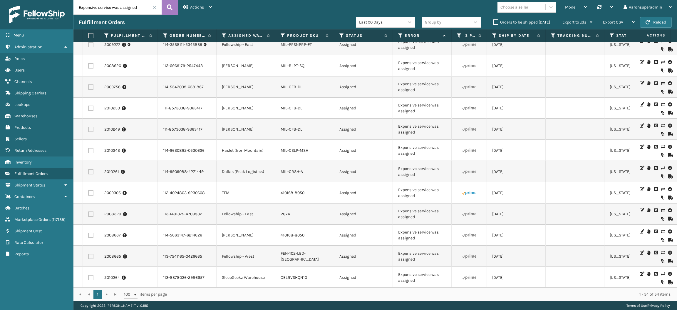
scroll to position [373, 0]
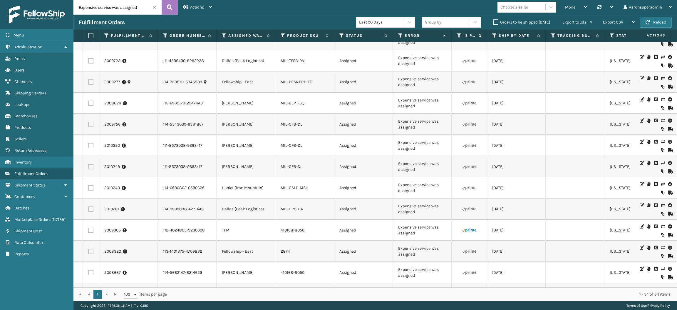
click at [458, 36] on icon at bounding box center [459, 35] width 5 height 5
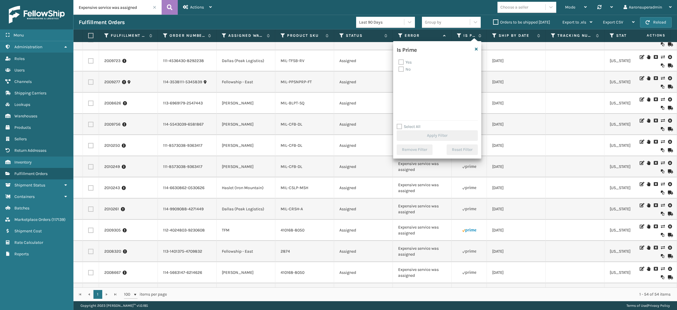
click at [403, 62] on label "Yes" at bounding box center [404, 62] width 13 height 5
click at [399, 62] on input "Yes" at bounding box center [398, 61] width 0 height 4
checkbox input "true"
click at [410, 137] on button "Apply Filter" at bounding box center [437, 135] width 81 height 11
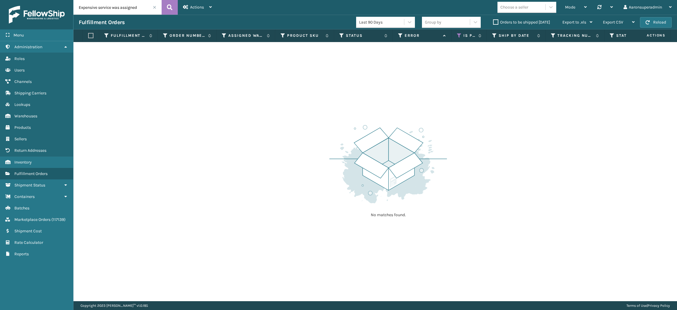
click at [235, 20] on div "Fulfillment Orders" at bounding box center [217, 22] width 277 height 7
click at [165, 6] on button at bounding box center [170, 7] width 16 height 15
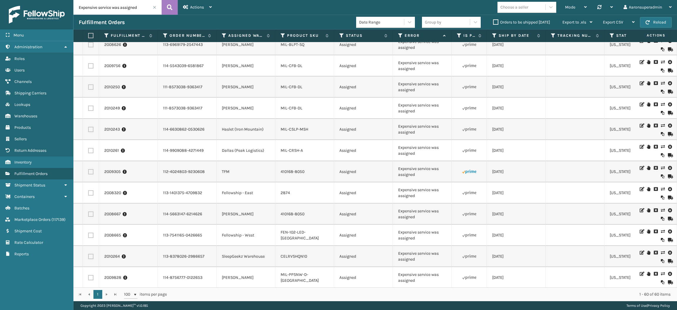
scroll to position [495, 0]
click at [459, 36] on icon at bounding box center [459, 35] width 5 height 5
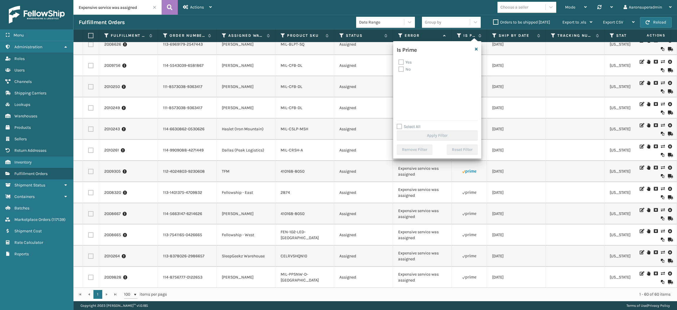
click at [409, 63] on label "Yes" at bounding box center [404, 62] width 13 height 5
click at [399, 63] on input "Yes" at bounding box center [398, 61] width 0 height 4
checkbox input "true"
click at [417, 130] on div "Select All Apply Filter" at bounding box center [437, 132] width 81 height 18
click at [417, 130] on button "Apply Filter" at bounding box center [437, 135] width 81 height 11
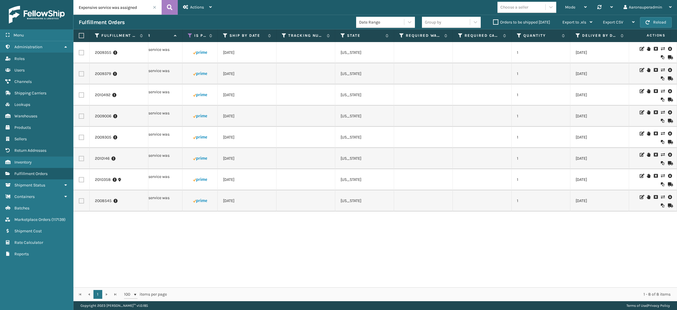
scroll to position [0, 0]
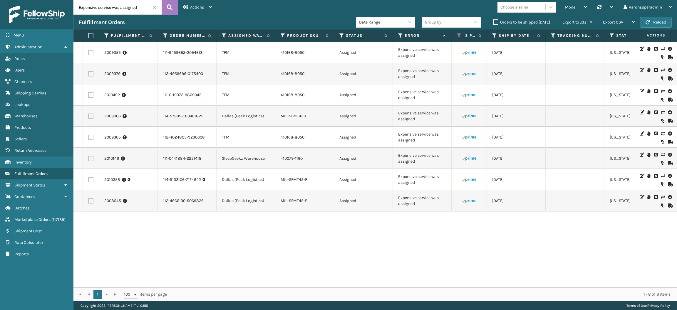
click at [661, 48] on icon at bounding box center [663, 49] width 4 height 4
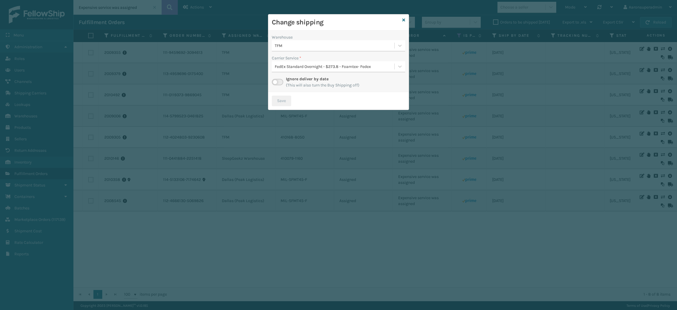
click at [306, 66] on div "FedEx Standard Overnight - $273.8 - Foamtex- Fedex" at bounding box center [335, 66] width 120 height 6
click at [311, 51] on div "TFM" at bounding box center [338, 45] width 133 height 11
click at [403, 18] on icon at bounding box center [403, 20] width 3 height 4
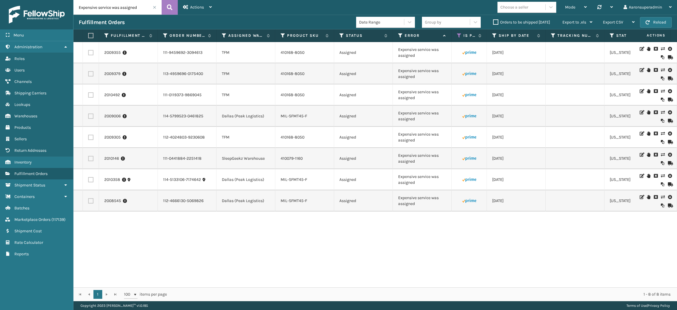
click at [91, 97] on label at bounding box center [90, 94] width 5 height 5
click at [88, 96] on input "checkbox" at bounding box center [88, 94] width 0 height 4
checkbox input "true"
click at [90, 77] on td at bounding box center [91, 73] width 16 height 21
click at [91, 53] on label at bounding box center [90, 52] width 5 height 5
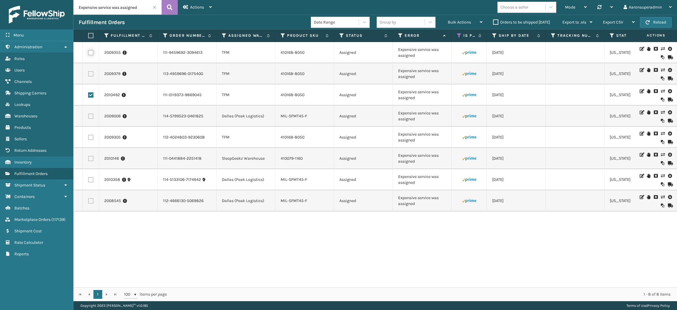
click at [88, 53] on input "checkbox" at bounding box center [88, 52] width 0 height 4
checkbox input "true"
click at [89, 72] on label at bounding box center [90, 73] width 5 height 5
click at [88, 72] on input "checkbox" at bounding box center [88, 73] width 0 height 4
checkbox input "true"
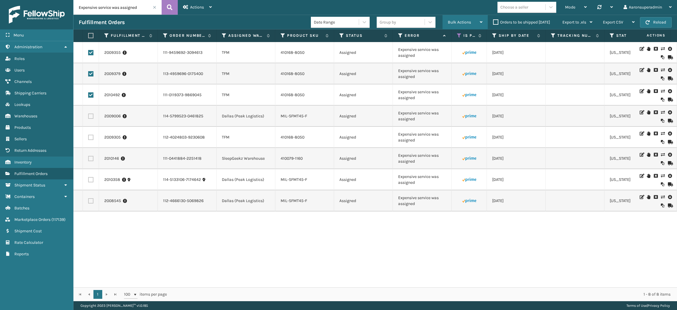
click at [451, 20] on span "Bulk Actions" at bounding box center [459, 22] width 23 height 5
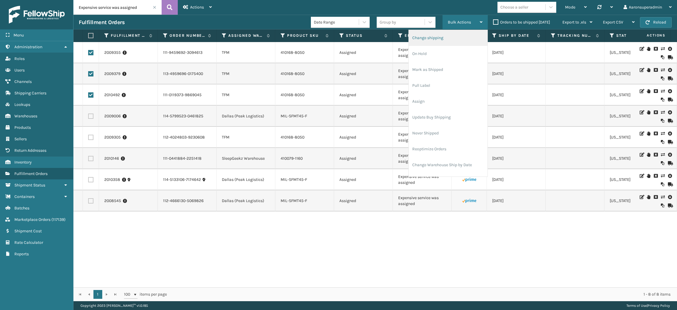
click at [439, 35] on li "Change shipping" at bounding box center [448, 38] width 79 height 16
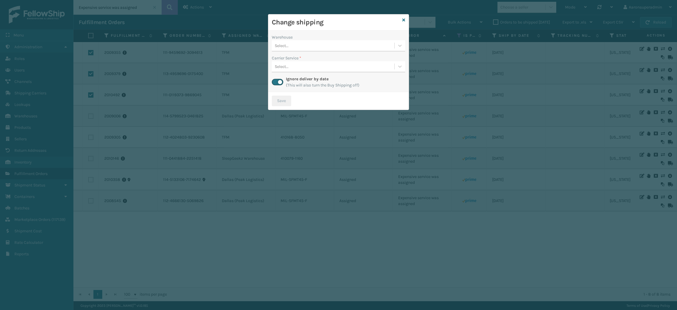
click at [309, 43] on div "Select..." at bounding box center [333, 46] width 123 height 10
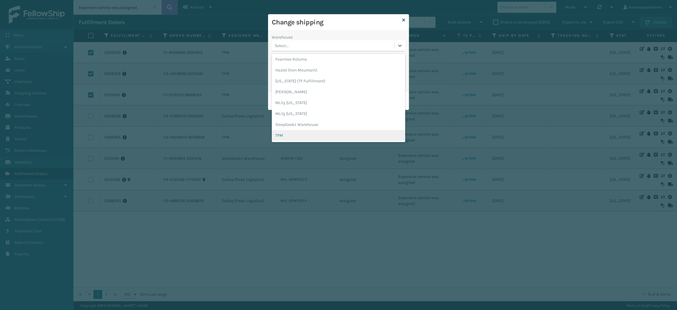
click at [285, 137] on div "TFM" at bounding box center [338, 135] width 133 height 11
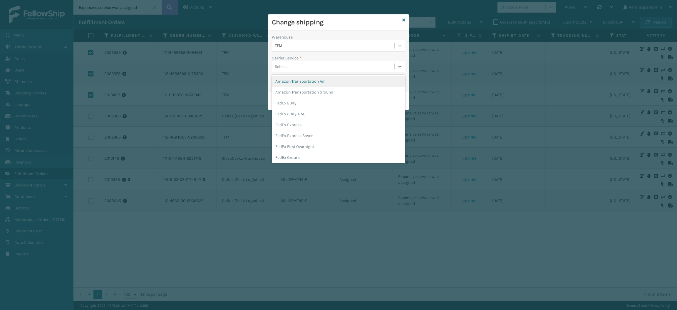
click at [296, 63] on div "Select..." at bounding box center [333, 67] width 123 height 10
click at [294, 141] on div "FedEx Home Delivery" at bounding box center [338, 141] width 133 height 11
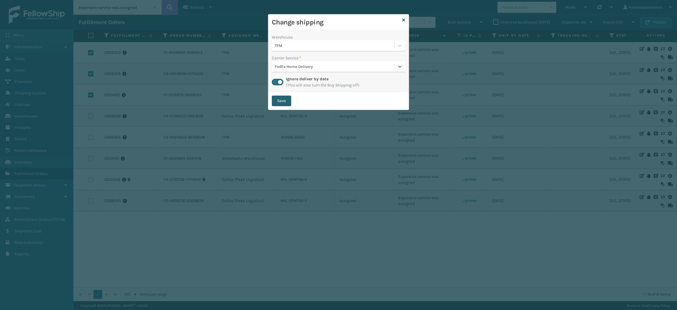
click at [279, 103] on button "Save" at bounding box center [281, 100] width 19 height 11
checkbox input "false"
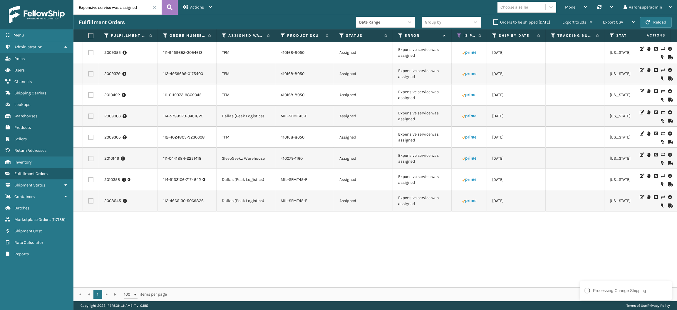
click at [661, 112] on icon at bounding box center [663, 112] width 4 height 4
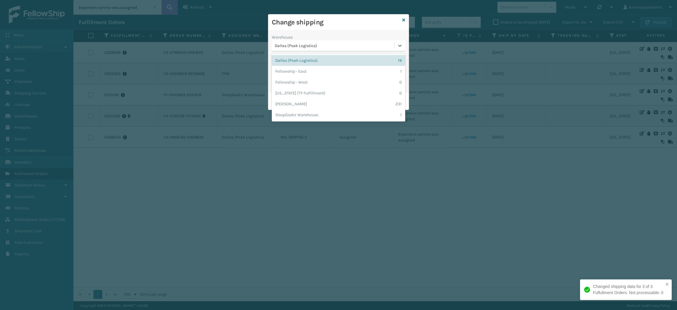
click at [287, 46] on div "Dallas (Peak Logistics)" at bounding box center [335, 46] width 120 height 6
click at [294, 70] on div "Fellowship - East 1" at bounding box center [338, 71] width 133 height 11
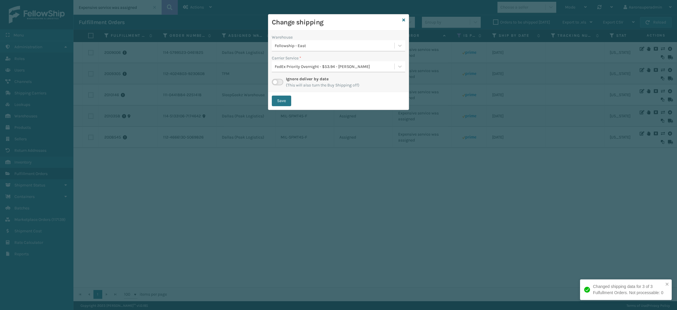
click at [290, 68] on div "FedEx Priority Overnight - $53.94 - [PERSON_NAME]" at bounding box center [335, 66] width 120 height 6
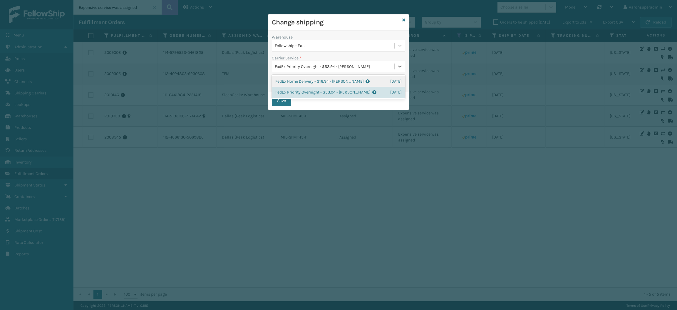
click at [291, 78] on div "FedEx Home Delivery - $16.94 - [PERSON_NAME] FedEx Shipping Cost $14.86 Surplus…" at bounding box center [338, 81] width 133 height 11
click at [280, 98] on button "Save" at bounding box center [281, 100] width 19 height 11
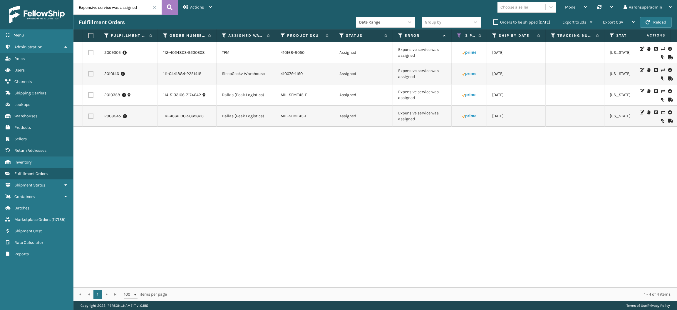
click at [661, 48] on icon at bounding box center [663, 49] width 4 height 4
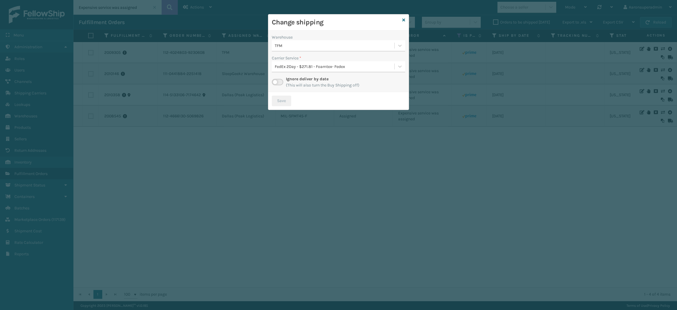
click at [298, 46] on div "TFM" at bounding box center [335, 46] width 120 height 6
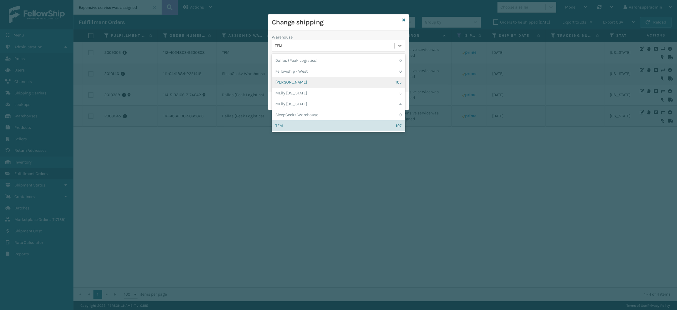
click at [292, 79] on div "[PERSON_NAME] 105" at bounding box center [338, 82] width 133 height 11
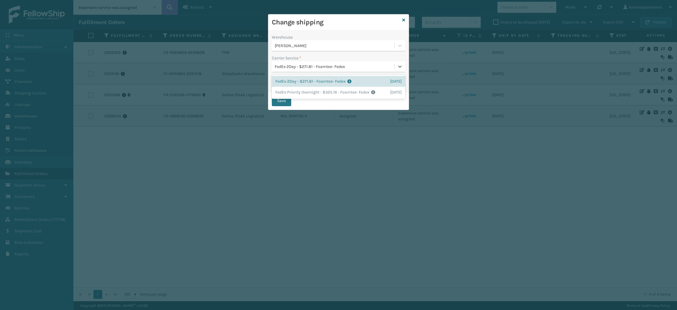
click at [292, 66] on div "FedEx 2Day - $271.81 - Foamtex- Fedex" at bounding box center [335, 66] width 120 height 6
click at [312, 54] on div "Warehouse [PERSON_NAME] Carrier Service * option FedEx 2Day - $271.81 - Foamtex…" at bounding box center [338, 61] width 140 height 61
click at [403, 21] on icon at bounding box center [403, 20] width 3 height 4
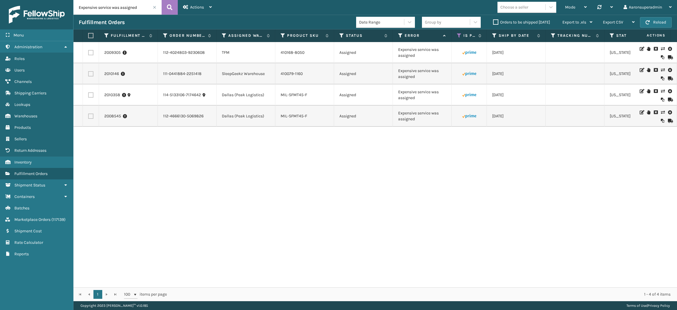
scroll to position [0, 31]
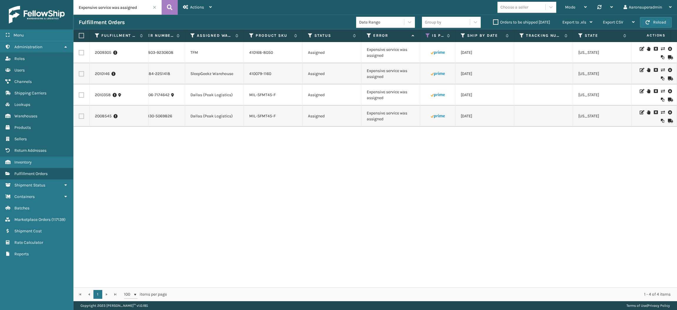
click at [661, 69] on icon at bounding box center [663, 70] width 4 height 4
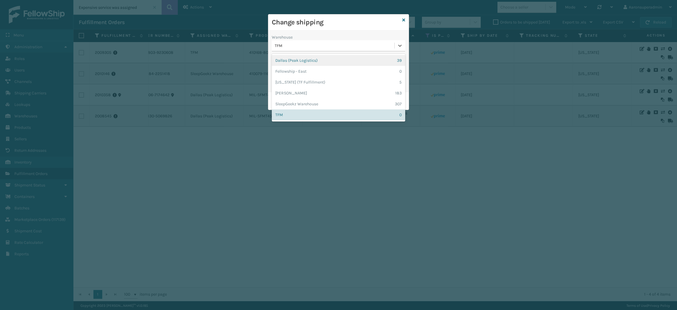
click at [311, 46] on div "TFM" at bounding box center [335, 46] width 120 height 6
click at [295, 72] on div "Fellowship - East 0" at bounding box center [338, 71] width 133 height 11
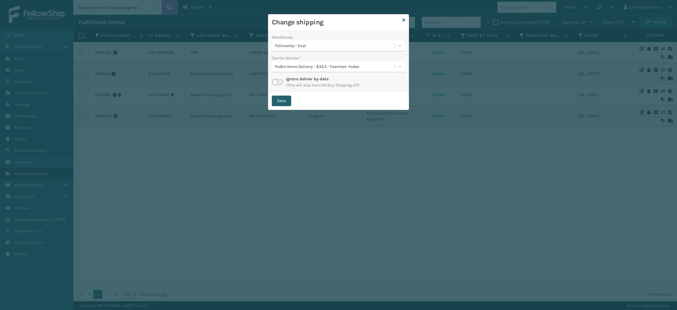
click at [279, 98] on button "Save" at bounding box center [281, 100] width 19 height 11
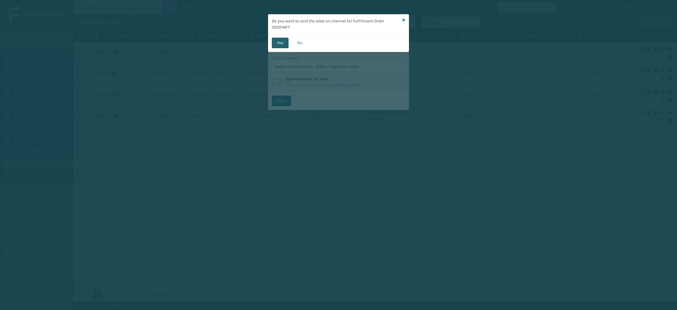
click at [276, 45] on button "Yes" at bounding box center [280, 43] width 17 height 11
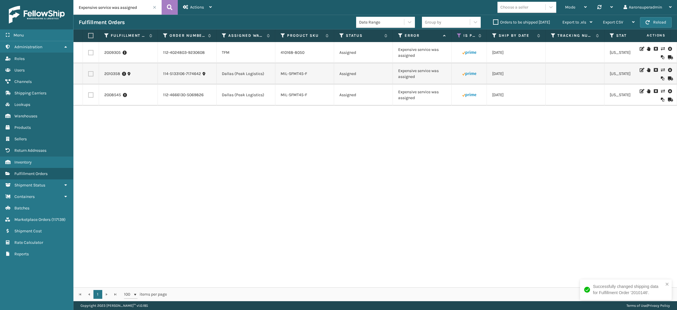
click at [661, 70] on icon at bounding box center [663, 70] width 4 height 4
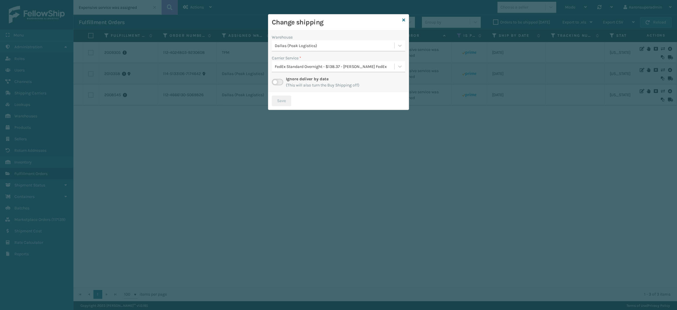
click at [304, 39] on div "Warehouse" at bounding box center [338, 37] width 133 height 6
click at [303, 43] on div "Dallas (Peak Logistics)" at bounding box center [335, 46] width 120 height 6
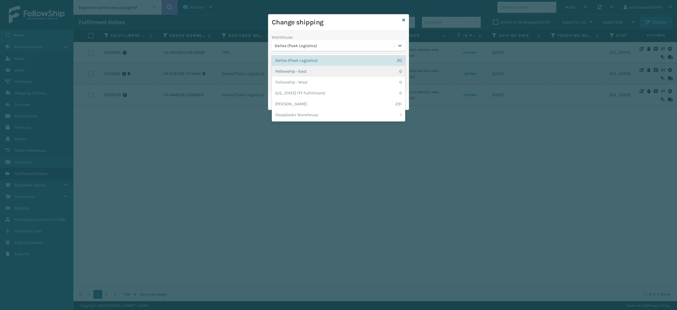
click at [307, 72] on div "Fellowship - East 0" at bounding box center [338, 71] width 133 height 11
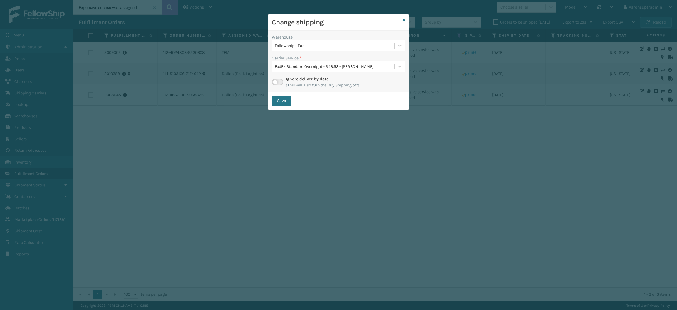
click at [307, 67] on div "FedEx Standard Overnight - $46.53 - [PERSON_NAME]" at bounding box center [335, 66] width 120 height 6
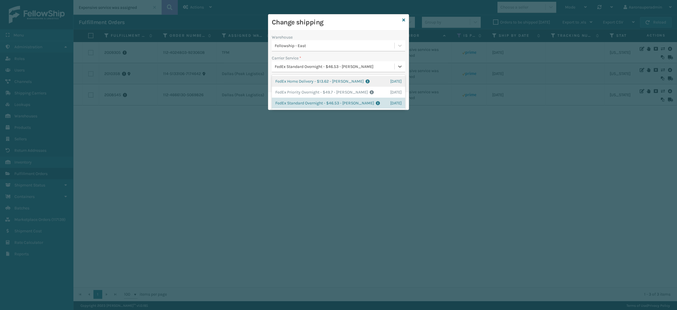
click at [302, 84] on div "FedEx Home Delivery - $13.62 - [PERSON_NAME] FedEx Shipping Cost $11.95 Surplus…" at bounding box center [338, 81] width 133 height 11
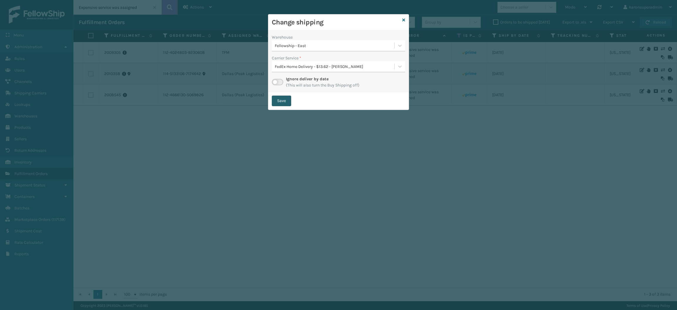
click at [283, 100] on button "Save" at bounding box center [281, 100] width 19 height 11
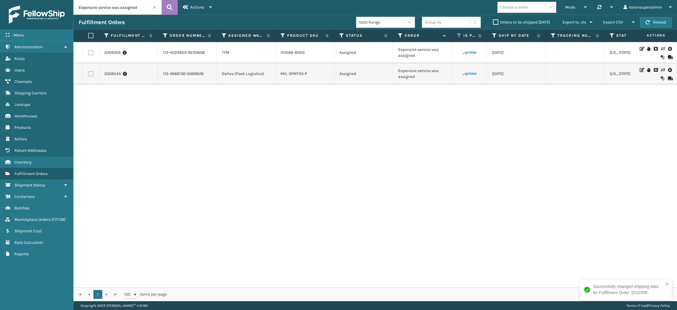
click at [661, 69] on icon at bounding box center [663, 70] width 4 height 4
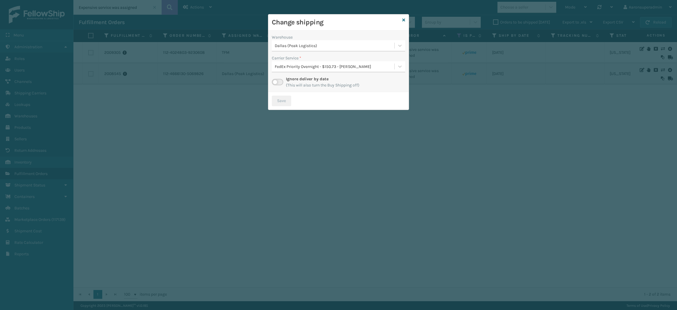
click at [286, 65] on div "FedEx Priority Overnight - $150.73 - [PERSON_NAME]" at bounding box center [335, 66] width 120 height 6
click at [294, 47] on div "Dallas (Peak Logistics)" at bounding box center [335, 46] width 120 height 6
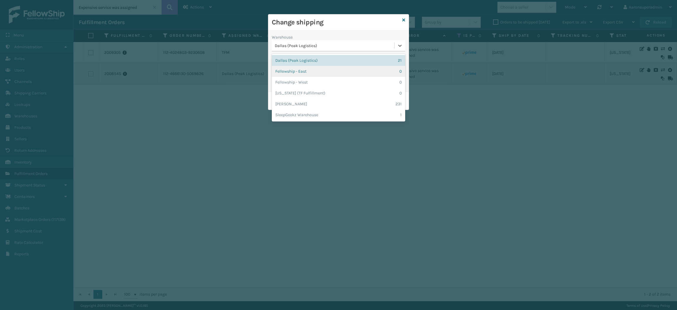
click at [294, 71] on div "Fellowship - East 0" at bounding box center [338, 71] width 133 height 11
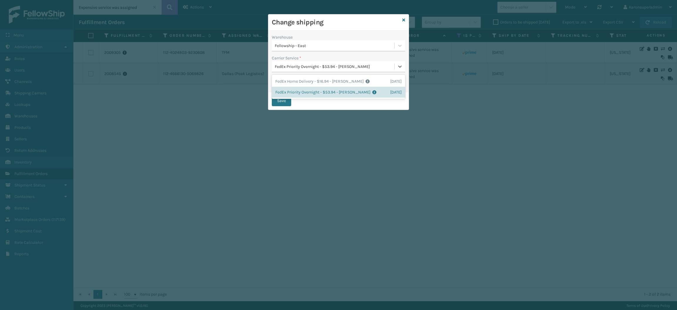
click at [292, 67] on div "FedEx Priority Overnight - $53.94 - [PERSON_NAME]" at bounding box center [335, 66] width 120 height 6
click at [293, 79] on div "FedEx Home Delivery - $16.94 - [PERSON_NAME] FedEx Shipping Cost $14.86 Surplus…" at bounding box center [338, 81] width 133 height 11
click at [278, 103] on button "Save" at bounding box center [281, 100] width 19 height 11
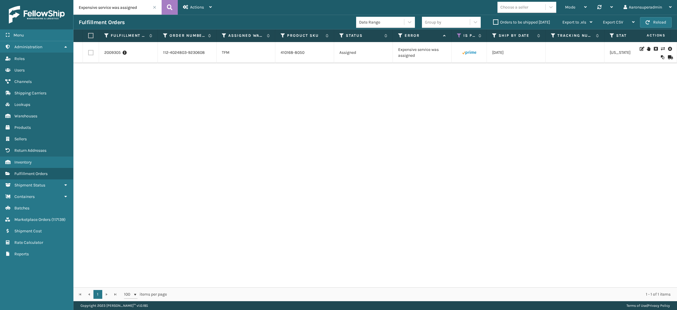
click at [661, 47] on icon at bounding box center [663, 49] width 4 height 4
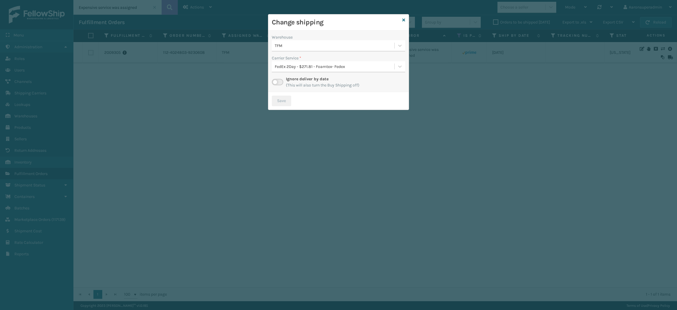
click at [278, 85] on div "Ignore deliver by date (This will also turn the Buy Shipping off)" at bounding box center [338, 82] width 133 height 12
click at [279, 81] on label at bounding box center [277, 82] width 11 height 6
click at [276, 81] on input "checkbox" at bounding box center [274, 81] width 4 height 4
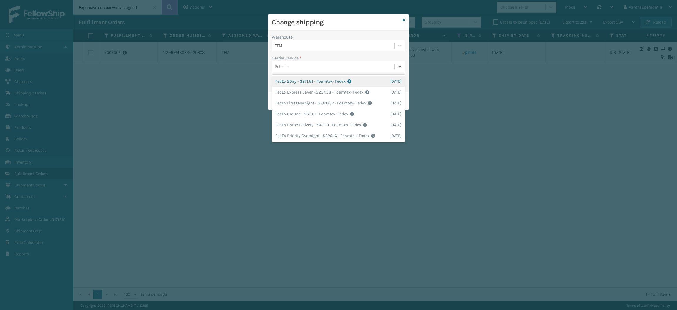
click at [285, 67] on div "Select..." at bounding box center [282, 66] width 14 height 6
click at [285, 114] on div "FedEx Ground - $50.61 - Foamtex- Fedex Shipping Cost $50.61 Surplus Cost $0 Tot…" at bounding box center [338, 113] width 133 height 11
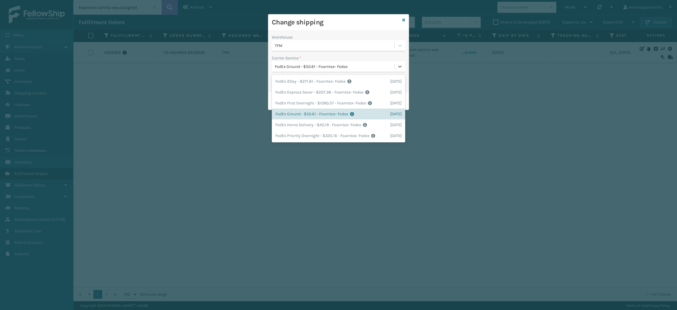
click at [291, 68] on div "FedEx Ground - $50.61 - Foamtex- Fedex" at bounding box center [335, 66] width 120 height 6
click at [286, 123] on div "FedEx Home Delivery - $40.19 - Foamtex- Fedex Shipping Cost $40.19 Surplus Cost…" at bounding box center [338, 124] width 133 height 11
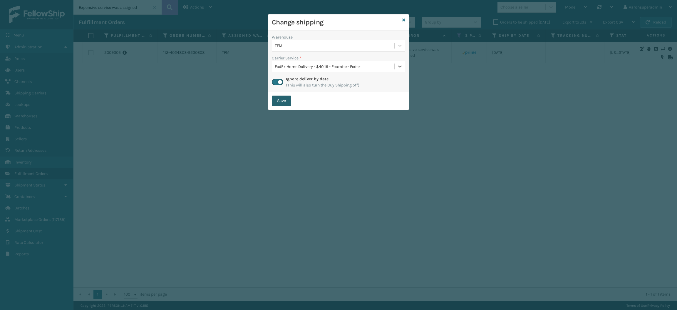
click at [278, 101] on button "Save" at bounding box center [281, 100] width 19 height 11
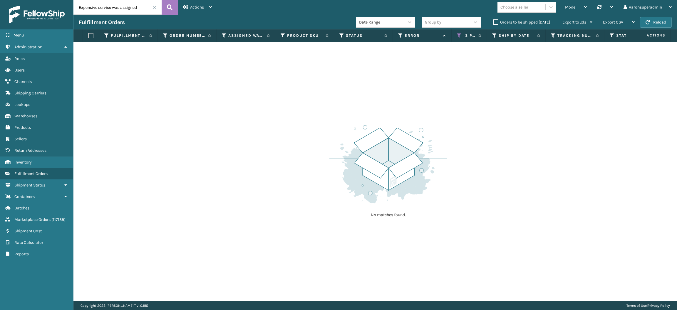
click at [507, 22] on label "Orders to be shipped [DATE]" at bounding box center [521, 22] width 57 height 5
click at [493, 22] on input "Orders to be shipped [DATE]" at bounding box center [493, 21] width 0 height 4
click at [459, 34] on icon at bounding box center [459, 35] width 5 height 5
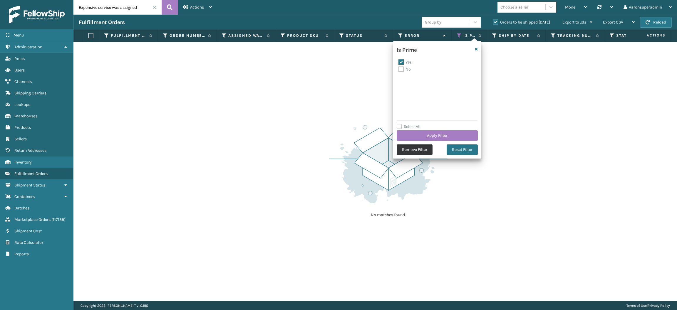
click at [408, 151] on button "Remove Filter" at bounding box center [415, 149] width 36 height 11
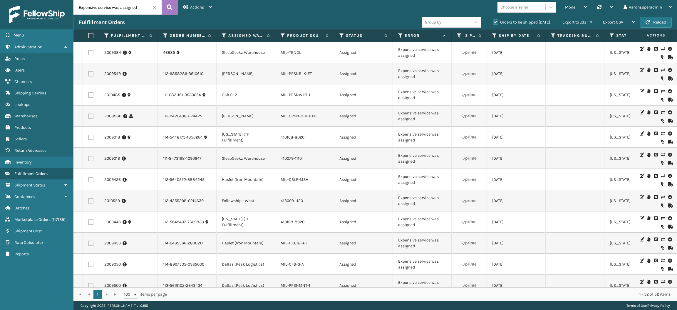
click at [496, 21] on label "Orders to be shipped [DATE]" at bounding box center [521, 22] width 57 height 5
click at [493, 21] on input "Orders to be shipped [DATE]" at bounding box center [493, 21] width 0 height 4
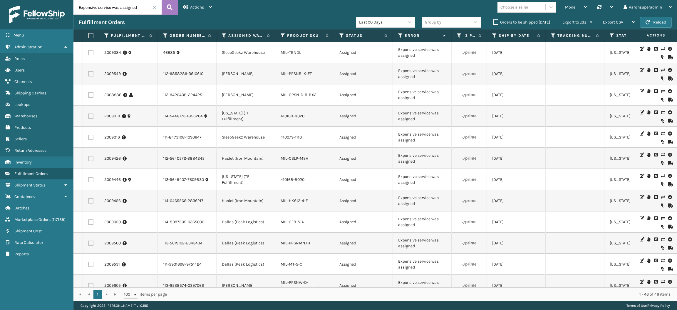
click at [496, 20] on label "Orders to be shipped [DATE]" at bounding box center [521, 22] width 57 height 5
click at [493, 20] on input "Orders to be shipped [DATE]" at bounding box center [493, 21] width 0 height 4
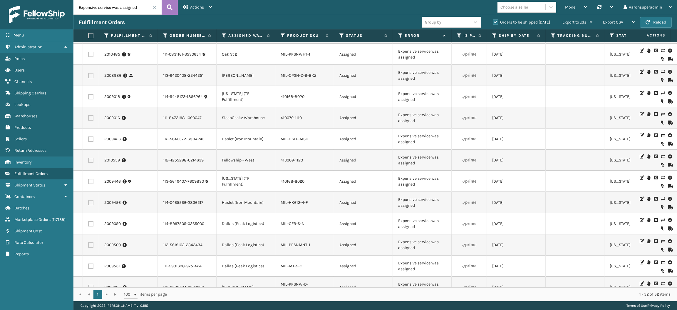
scroll to position [0, 0]
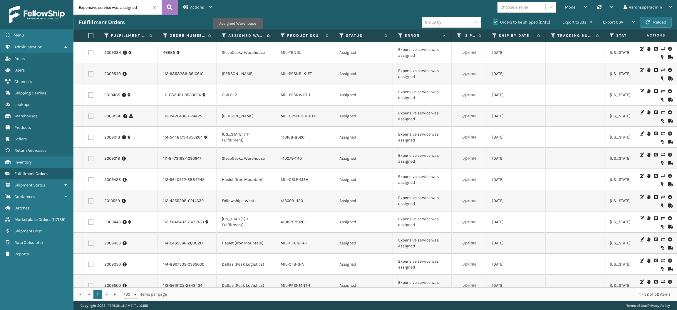
click at [237, 33] on label "Assigned Warehouse" at bounding box center [246, 35] width 36 height 5
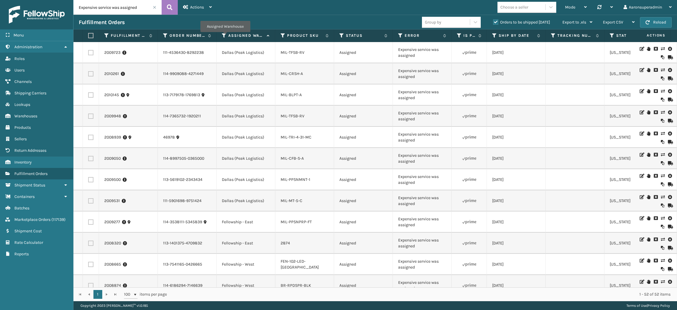
click at [224, 35] on icon at bounding box center [224, 35] width 5 height 5
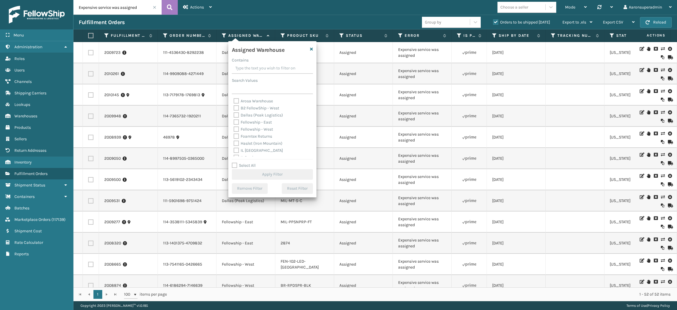
click at [257, 116] on label "Dallas (Peak Logistics)" at bounding box center [258, 115] width 49 height 5
click at [234, 115] on input "Dallas (Peak Logistics)" at bounding box center [234, 114] width 0 height 4
checkbox input "true"
click at [258, 174] on button "Apply Filter" at bounding box center [272, 174] width 81 height 11
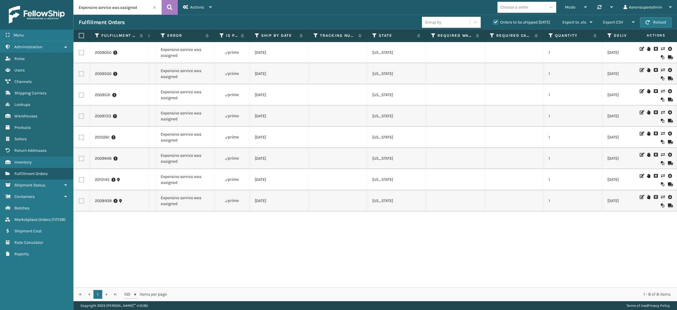
scroll to position [0, 237]
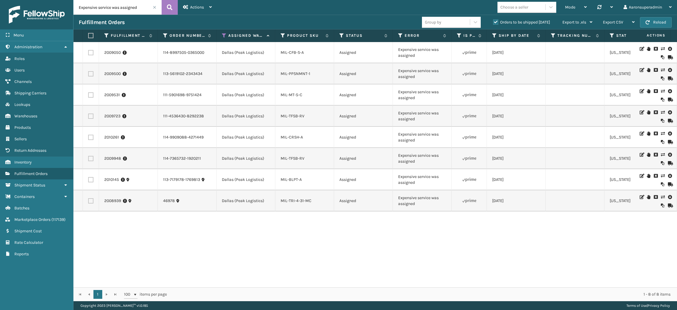
click at [89, 34] on label at bounding box center [90, 35] width 4 height 5
click at [88, 34] on input "checkbox" at bounding box center [88, 36] width 0 height 4
checkbox input "true"
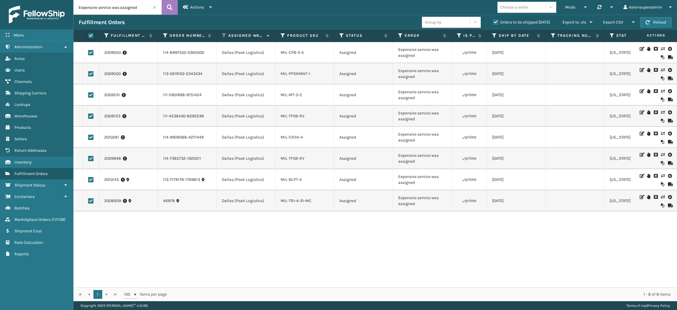
checkbox input "true"
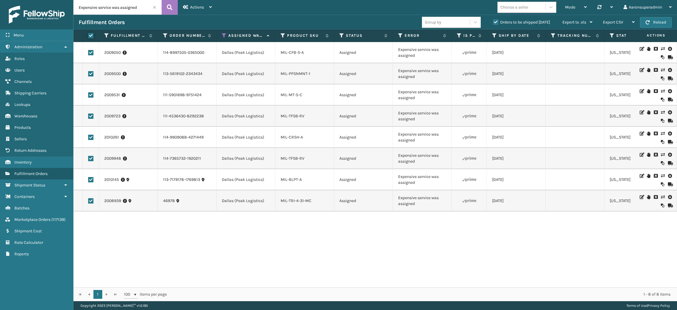
checkbox input "true"
click at [452, 25] on div "Bulk Actions" at bounding box center [465, 22] width 35 height 15
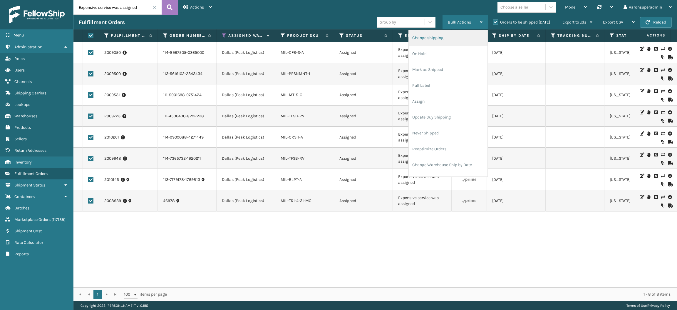
click at [443, 40] on li "Change shipping" at bounding box center [448, 38] width 79 height 16
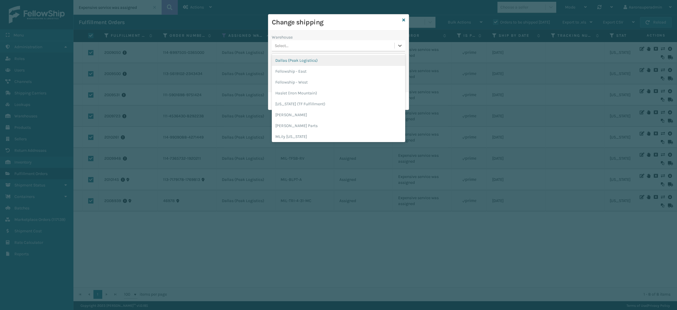
click at [316, 45] on div "Select..." at bounding box center [333, 46] width 123 height 10
click at [304, 61] on div "Dallas (Peak Logistics)" at bounding box center [338, 60] width 133 height 11
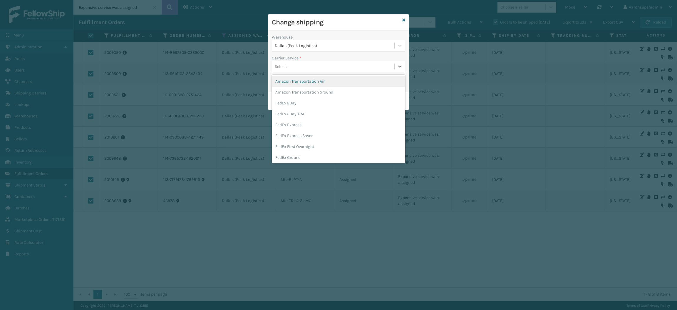
click at [299, 64] on div "Select..." at bounding box center [333, 67] width 123 height 10
click at [304, 142] on div "FedEx Home Delivery" at bounding box center [338, 142] width 133 height 11
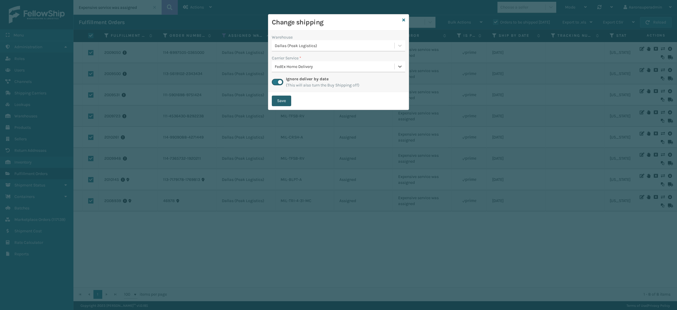
click at [277, 100] on button "Save" at bounding box center [281, 100] width 19 height 11
checkbox input "false"
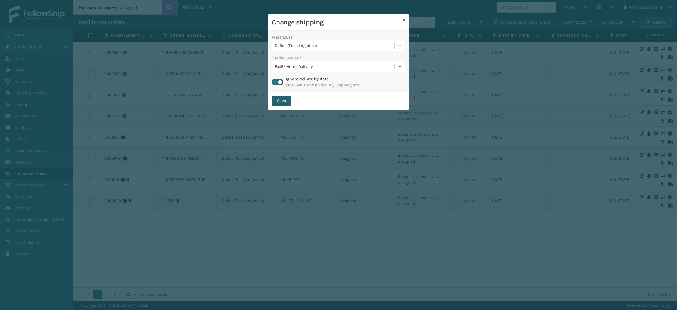
checkbox input "false"
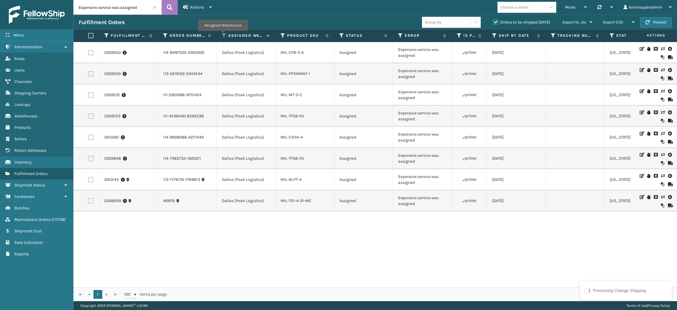
click at [223, 35] on icon at bounding box center [224, 35] width 5 height 5
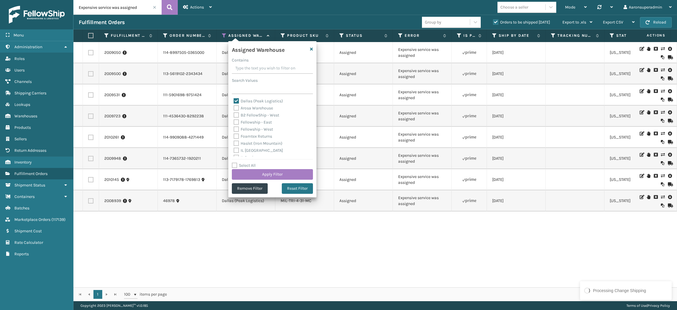
click at [258, 102] on label "Dallas (Peak Logistics)" at bounding box center [258, 100] width 49 height 5
click at [234, 101] on input "Dallas (Peak Logistics)" at bounding box center [234, 100] width 0 height 4
checkbox input "false"
click at [251, 121] on label "Fellowship - East" at bounding box center [253, 122] width 38 height 5
click at [234, 121] on input "Fellowship - East" at bounding box center [234, 121] width 0 height 4
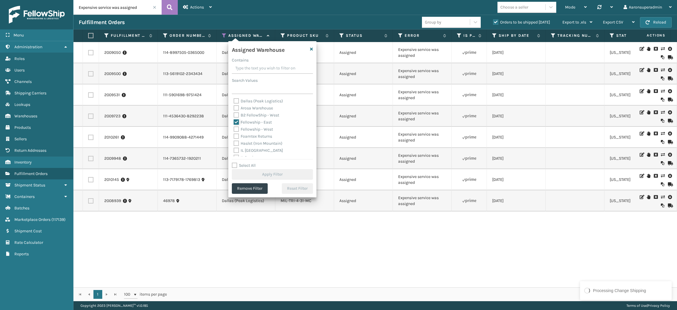
checkbox input "true"
click at [264, 177] on button "Apply Filter" at bounding box center [272, 174] width 81 height 11
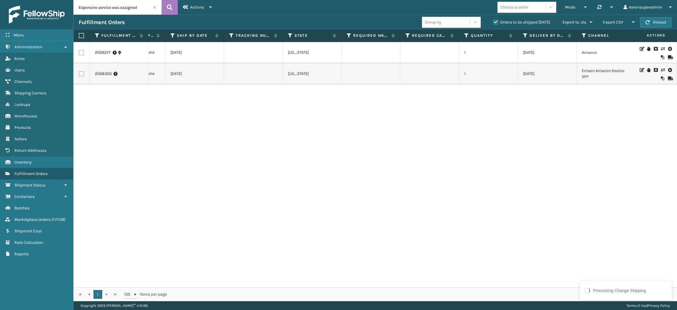
scroll to position [0, 326]
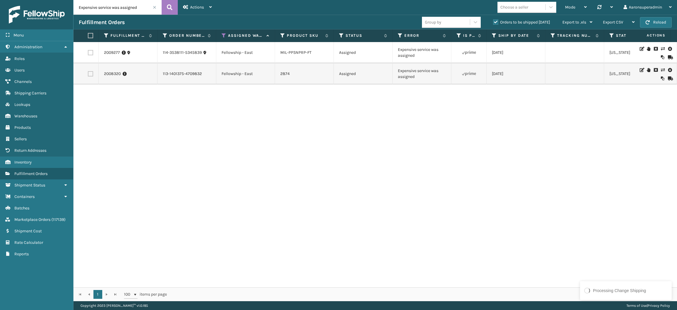
click at [88, 35] on label at bounding box center [90, 35] width 4 height 5
click at [88, 35] on input "checkbox" at bounding box center [88, 36] width 0 height 4
checkbox input "true"
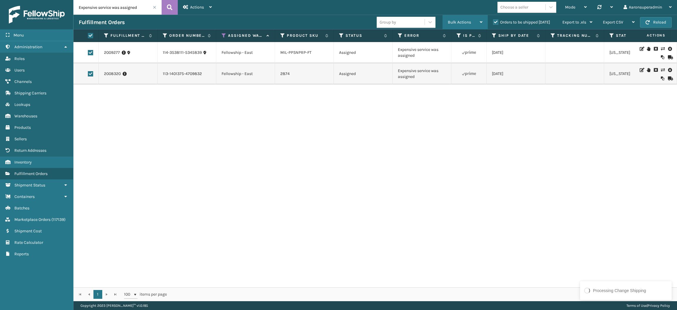
click at [455, 17] on div "Bulk Actions" at bounding box center [465, 22] width 35 height 15
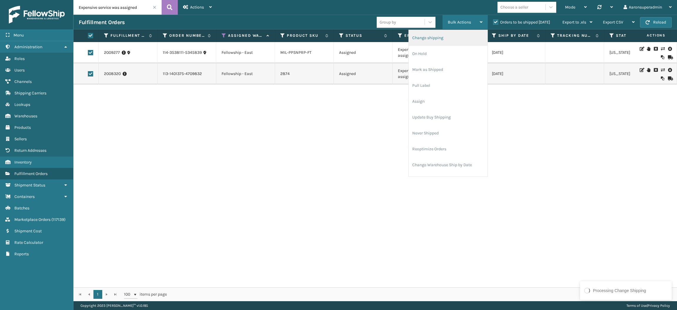
click at [432, 32] on li "Change shipping" at bounding box center [448, 38] width 79 height 16
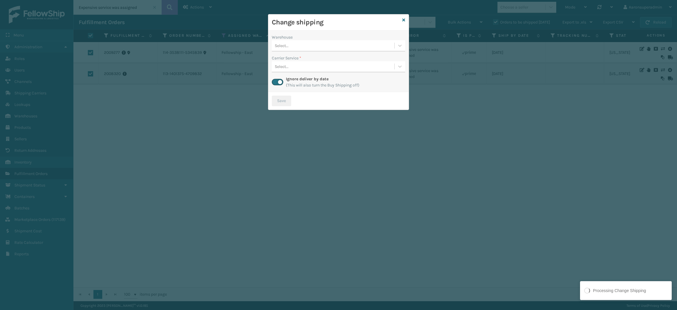
click at [305, 42] on div "Select..." at bounding box center [333, 46] width 123 height 10
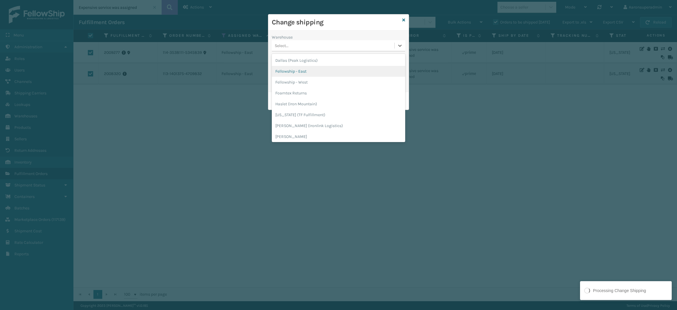
click at [301, 68] on div "Fellowship - East" at bounding box center [338, 71] width 133 height 11
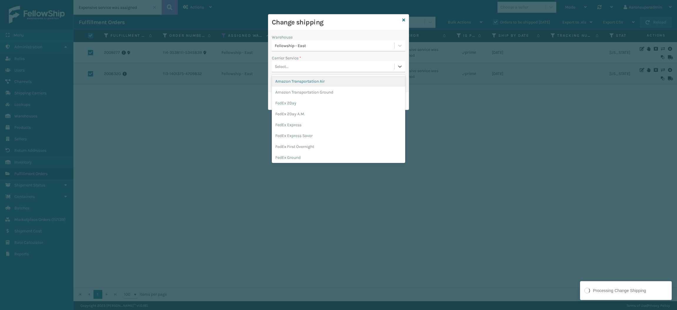
click at [288, 62] on div "Select..." at bounding box center [333, 67] width 123 height 10
click at [295, 132] on div "FedEx Home Delivery" at bounding box center [338, 135] width 133 height 11
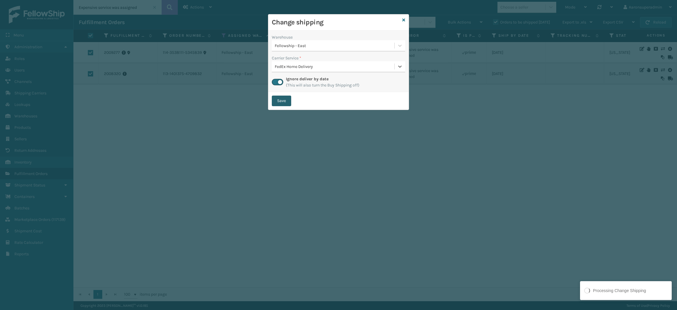
click at [274, 99] on button "Save" at bounding box center [281, 100] width 19 height 11
checkbox input "false"
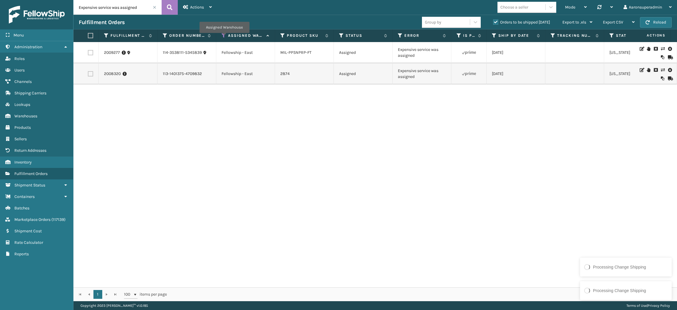
click at [224, 37] on icon at bounding box center [224, 35] width 5 height 5
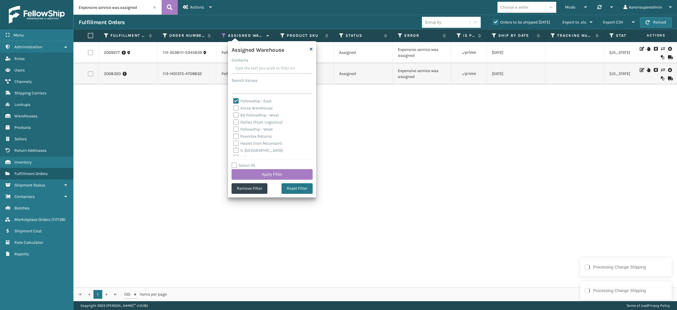
click at [254, 100] on label "Fellowship - East" at bounding box center [252, 100] width 38 height 5
click at [234, 100] on input "Fellowship - East" at bounding box center [233, 100] width 0 height 4
checkbox input "false"
click at [254, 128] on label "Fellowship - West" at bounding box center [252, 129] width 39 height 5
click at [234, 128] on input "Fellowship - West" at bounding box center [233, 128] width 0 height 4
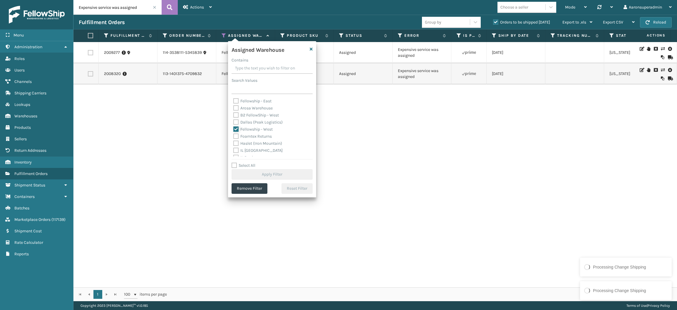
checkbox input "true"
click at [256, 171] on button "Apply Filter" at bounding box center [272, 174] width 81 height 11
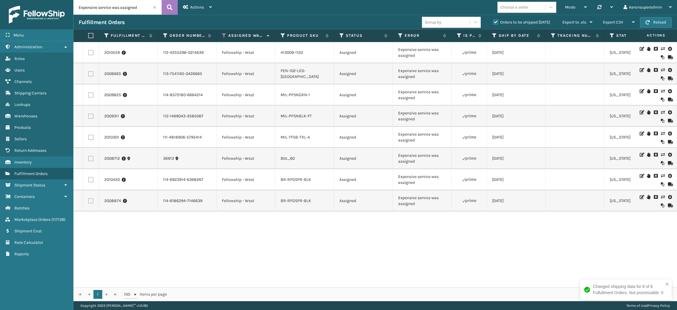
click at [89, 36] on label at bounding box center [90, 35] width 4 height 5
click at [88, 36] on input "checkbox" at bounding box center [88, 36] width 0 height 4
checkbox input "true"
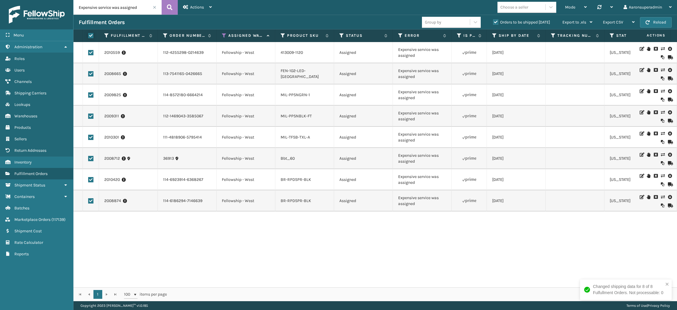
checkbox input "true"
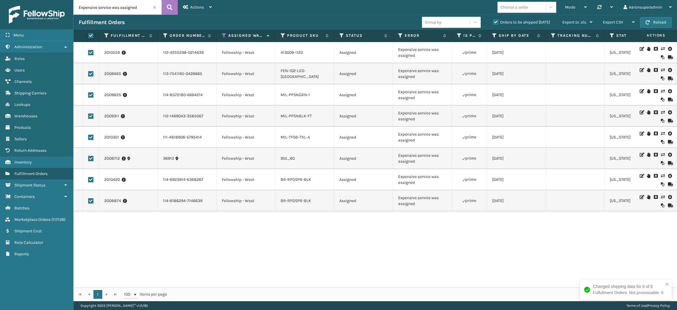
checkbox input "true"
click at [450, 24] on span "Bulk Actions" at bounding box center [459, 22] width 23 height 5
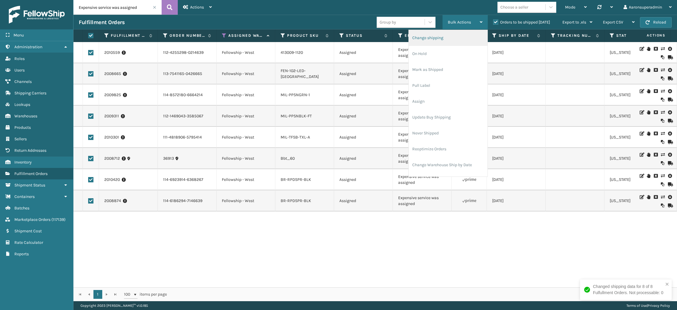
click at [440, 37] on li "Change shipping" at bounding box center [448, 38] width 79 height 16
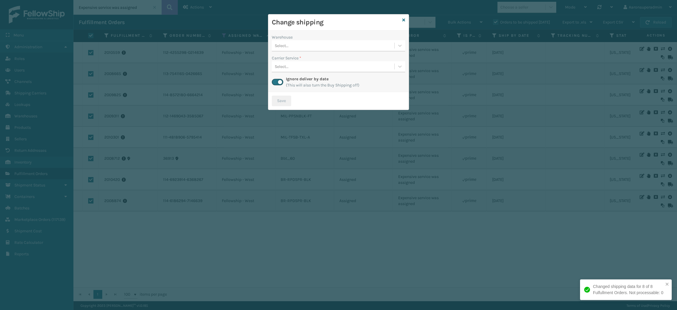
click at [306, 41] on div "Select..." at bounding box center [333, 46] width 123 height 10
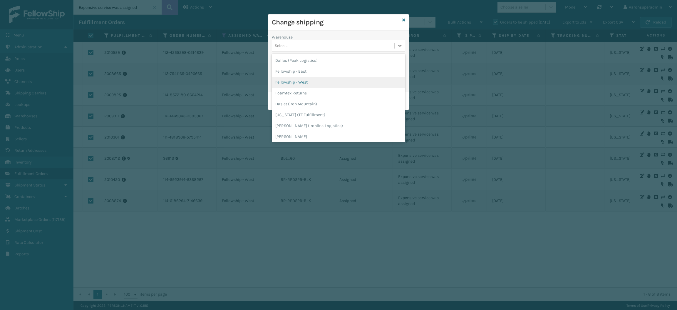
click at [300, 78] on div "Fellowship - West" at bounding box center [338, 82] width 133 height 11
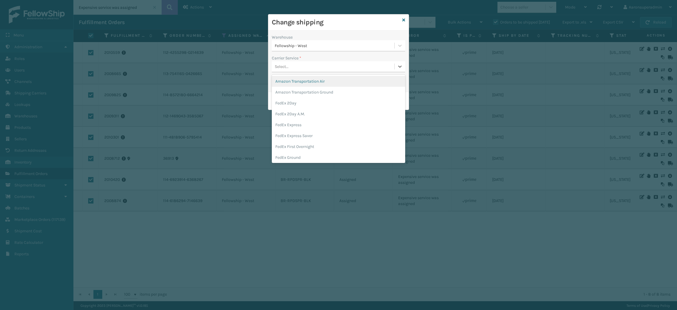
click at [292, 64] on div "Select..." at bounding box center [333, 67] width 123 height 10
click at [292, 156] on div "FedEx Home Delivery" at bounding box center [338, 157] width 133 height 11
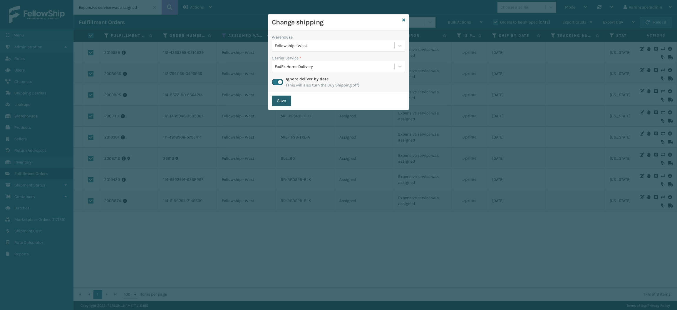
click at [274, 100] on button "Save" at bounding box center [281, 100] width 19 height 11
checkbox input "false"
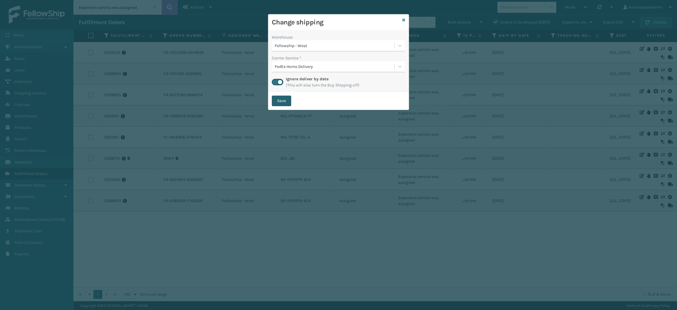
checkbox input "false"
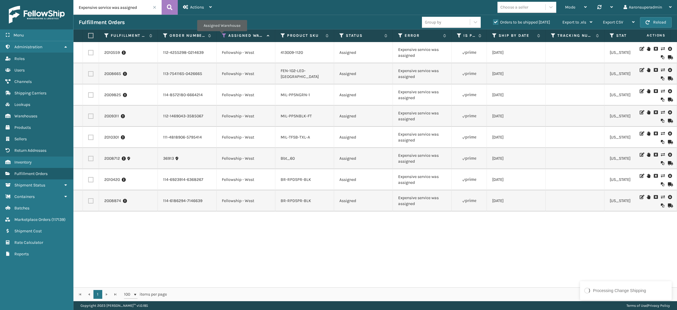
click at [223, 35] on icon at bounding box center [224, 35] width 5 height 5
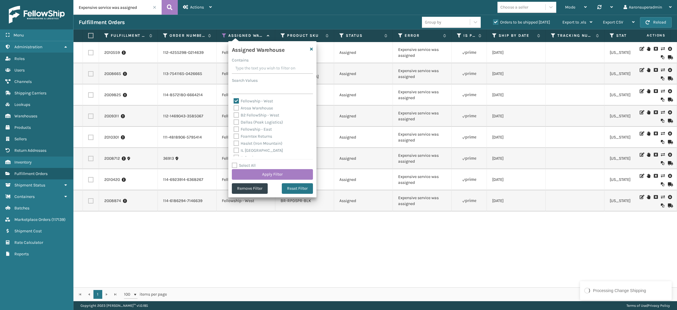
click at [241, 102] on label "Fellowship - West" at bounding box center [253, 100] width 39 height 5
click at [234, 101] on input "Fellowship - West" at bounding box center [234, 100] width 0 height 4
checkbox input "false"
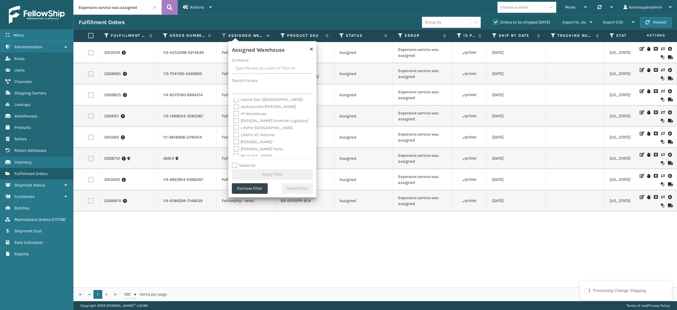
click at [253, 139] on label "[PERSON_NAME]" at bounding box center [253, 141] width 39 height 5
click at [234, 139] on input "[PERSON_NAME]" at bounding box center [234, 140] width 0 height 4
checkbox input "true"
click at [247, 174] on button "Apply Filter" at bounding box center [272, 174] width 81 height 11
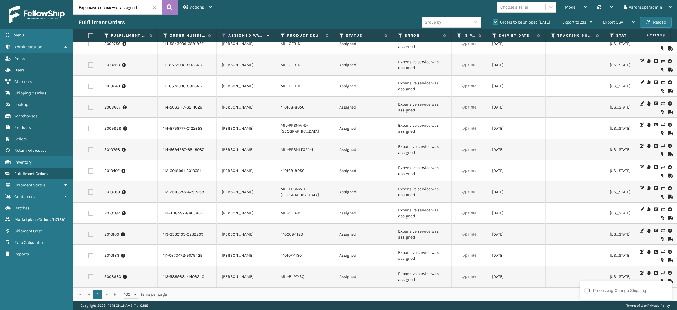
click at [91, 38] on label at bounding box center [90, 35] width 4 height 5
click at [88, 38] on input "checkbox" at bounding box center [88, 36] width 0 height 4
checkbox input "true"
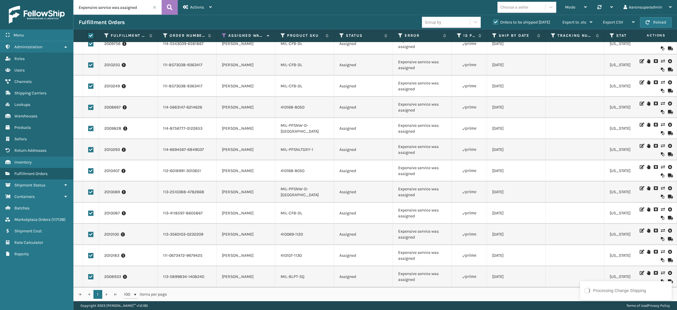
checkbox input "true"
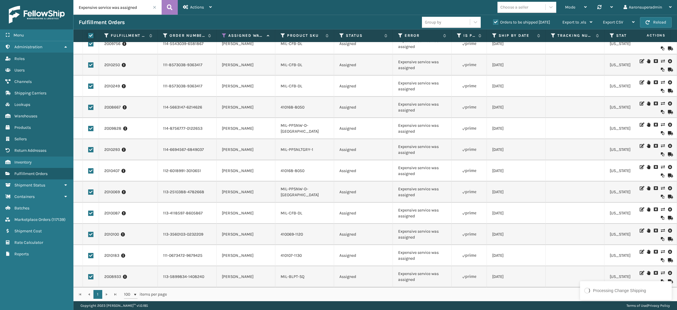
checkbox input "true"
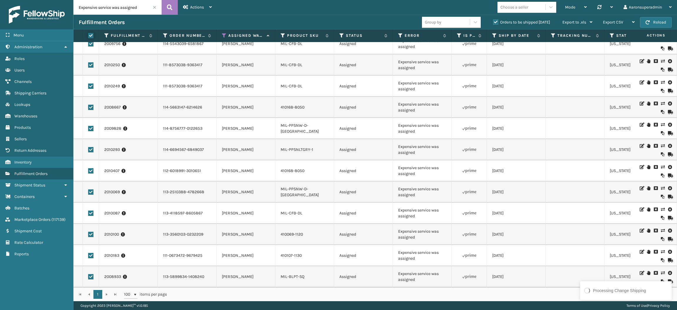
checkbox input "true"
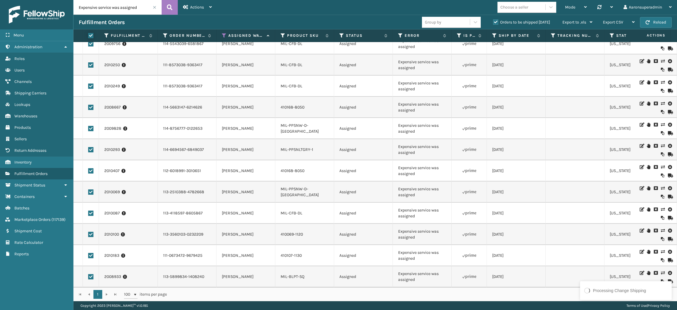
checkbox input "true"
click at [455, 22] on span "Bulk Actions" at bounding box center [459, 22] width 23 height 5
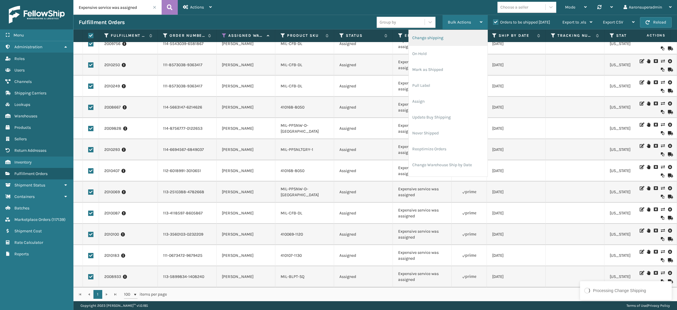
click at [435, 36] on li "Change shipping" at bounding box center [448, 38] width 79 height 16
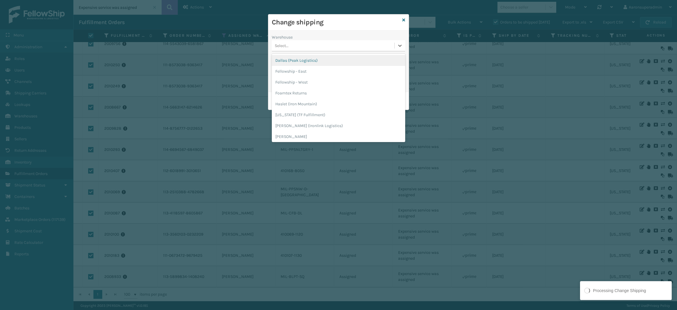
click at [336, 43] on div "Select..." at bounding box center [333, 46] width 123 height 10
click at [286, 116] on div "[PERSON_NAME]" at bounding box center [338, 116] width 133 height 11
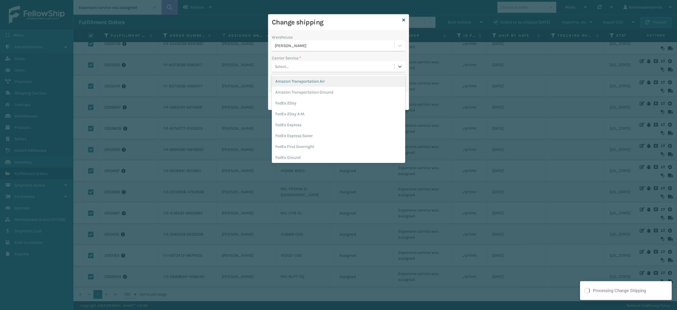
click at [282, 69] on div "Select..." at bounding box center [282, 66] width 14 height 6
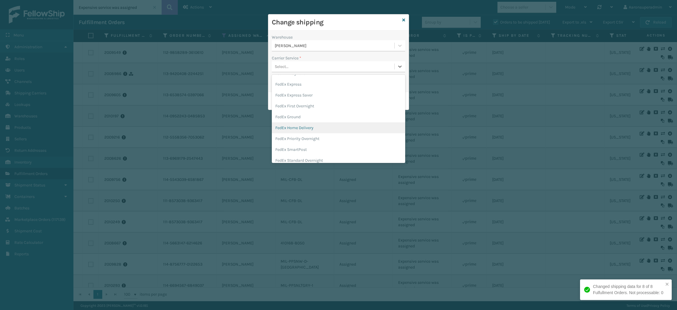
click at [300, 128] on div "FedEx Home Delivery" at bounding box center [338, 127] width 133 height 11
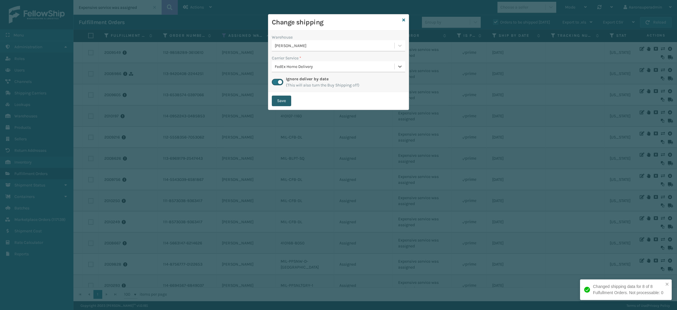
click at [279, 104] on button "Save" at bounding box center [281, 100] width 19 height 11
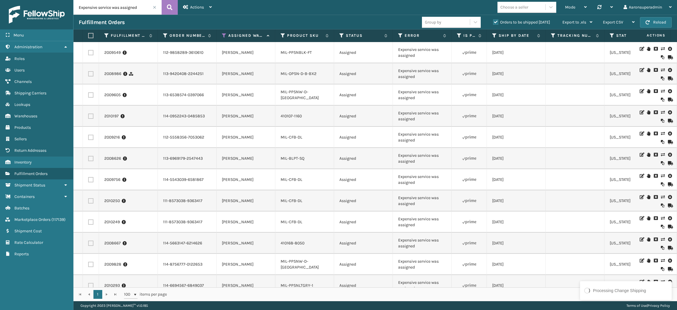
scroll to position [142, 0]
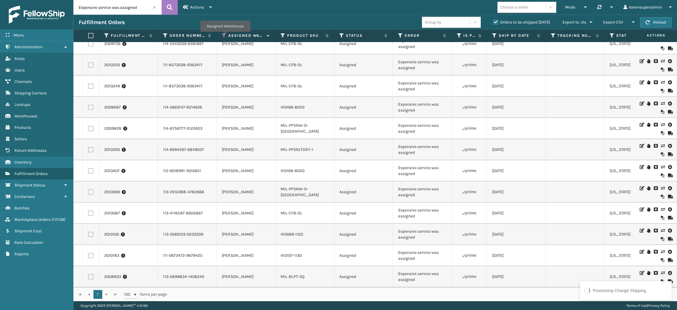
click at [225, 35] on icon at bounding box center [224, 35] width 5 height 5
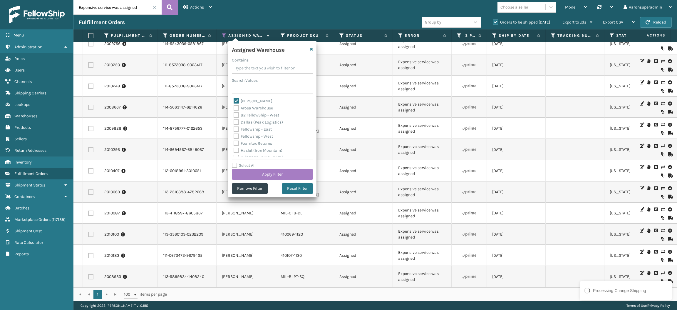
click at [242, 99] on label "[PERSON_NAME]" at bounding box center [253, 100] width 39 height 5
click at [234, 99] on input "[PERSON_NAME]" at bounding box center [234, 100] width 0 height 4
checkbox input "false"
click at [252, 137] on div "Haslet (Iron Mountain)" at bounding box center [273, 139] width 78 height 7
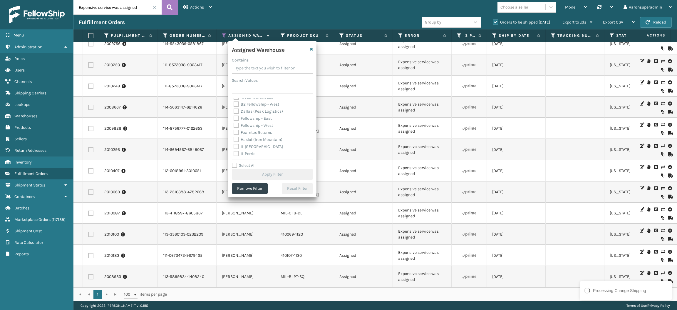
click at [248, 137] on label "Haslet (Iron Mountain)" at bounding box center [258, 139] width 49 height 5
click at [234, 137] on input "Haslet (Iron Mountain)" at bounding box center [234, 138] width 0 height 4
checkbox input "true"
click at [253, 172] on button "Apply Filter" at bounding box center [272, 174] width 81 height 11
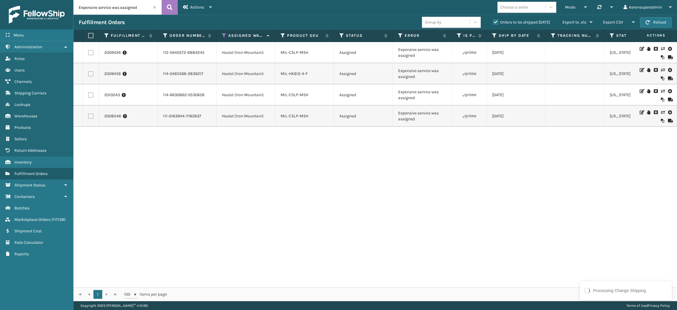
click at [90, 33] on label at bounding box center [90, 35] width 4 height 5
click at [88, 34] on input "checkbox" at bounding box center [88, 36] width 0 height 4
checkbox input "true"
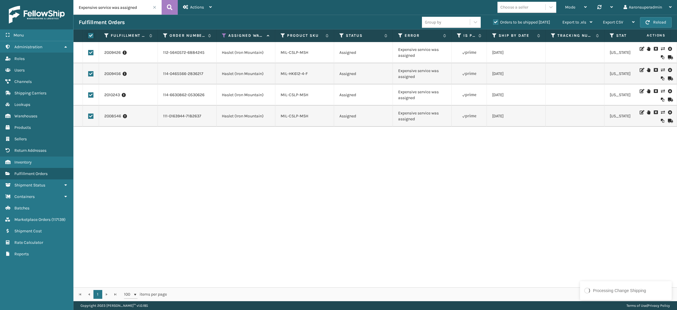
checkbox input "true"
click at [448, 19] on div "Bulk Actions" at bounding box center [465, 22] width 35 height 15
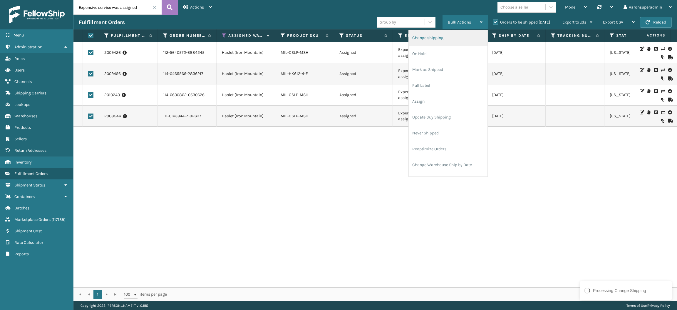
click at [430, 38] on li "Change shipping" at bounding box center [448, 38] width 79 height 16
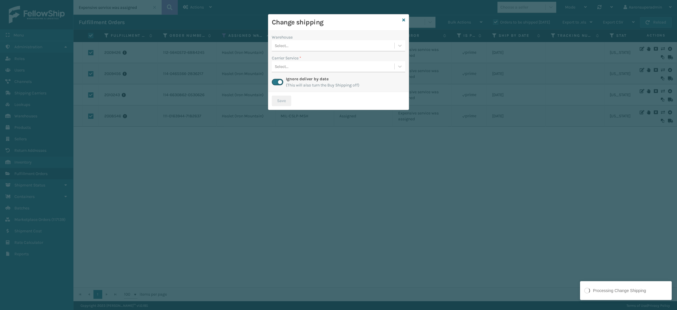
click at [326, 47] on div "Select..." at bounding box center [333, 46] width 123 height 10
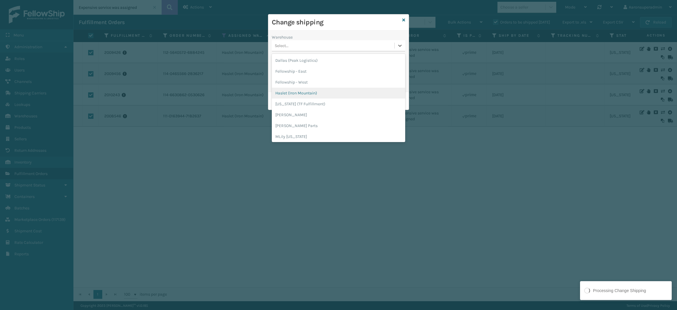
click at [306, 93] on div "Haslet (Iron Mountain)" at bounding box center [338, 93] width 133 height 11
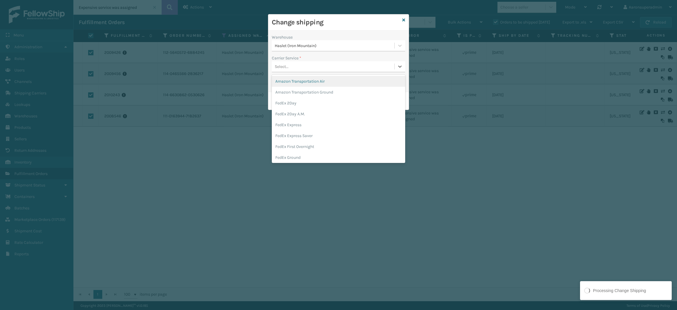
click at [292, 71] on div "Select..." at bounding box center [333, 67] width 123 height 10
click at [295, 146] on div "FedEx Home Delivery" at bounding box center [338, 150] width 133 height 11
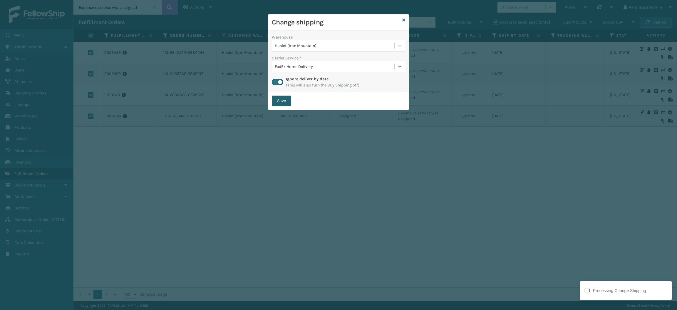
click at [282, 98] on button "Save" at bounding box center [281, 100] width 19 height 11
checkbox input "false"
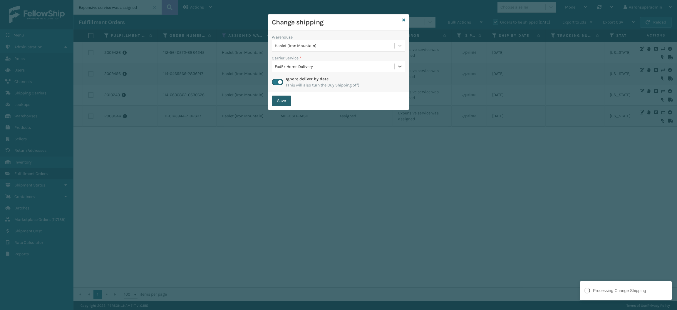
checkbox input "false"
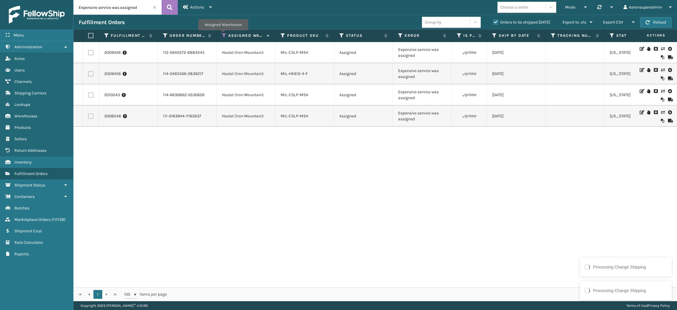
click at [224, 33] on icon at bounding box center [224, 35] width 5 height 5
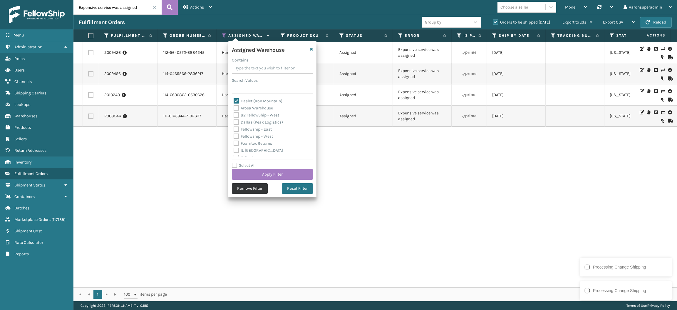
click at [254, 190] on button "Remove Filter" at bounding box center [250, 188] width 36 height 11
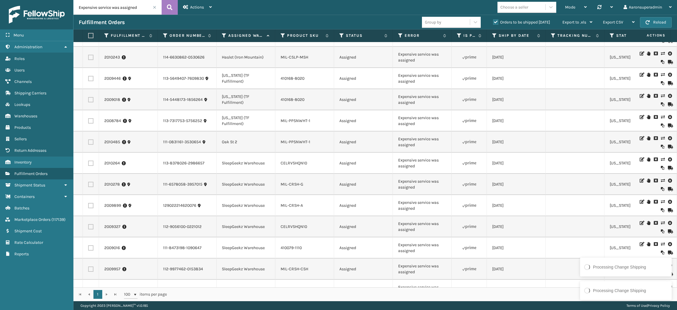
scroll to position [0, 0]
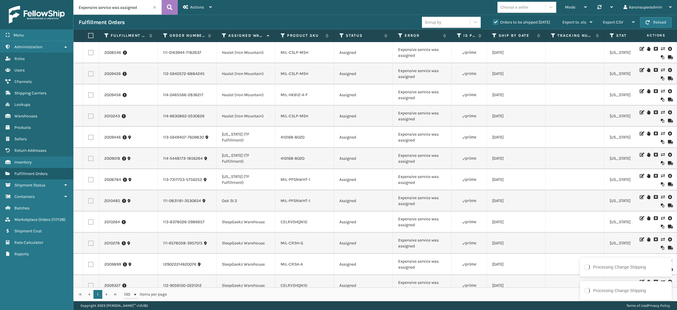
click at [224, 32] on th "Assigned Warehouse" at bounding box center [246, 35] width 59 height 13
click at [223, 35] on icon at bounding box center [224, 35] width 5 height 5
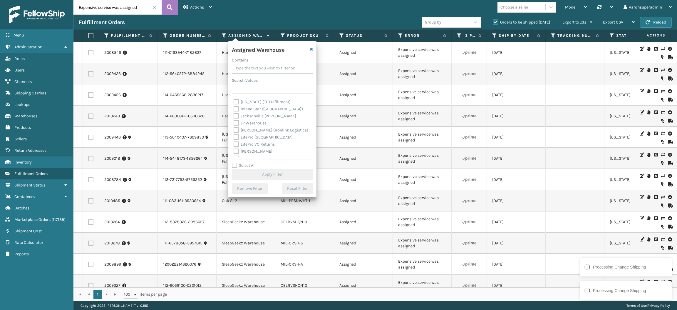
scroll to position [145, 0]
click at [258, 123] on label "SleepGeekz Warehouse" at bounding box center [259, 124] width 50 height 5
click at [234, 123] on input "SleepGeekz Warehouse" at bounding box center [234, 123] width 0 height 4
checkbox input "true"
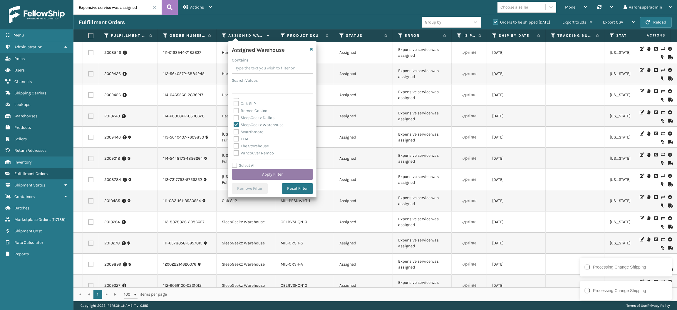
click at [265, 177] on button "Apply Filter" at bounding box center [272, 174] width 81 height 11
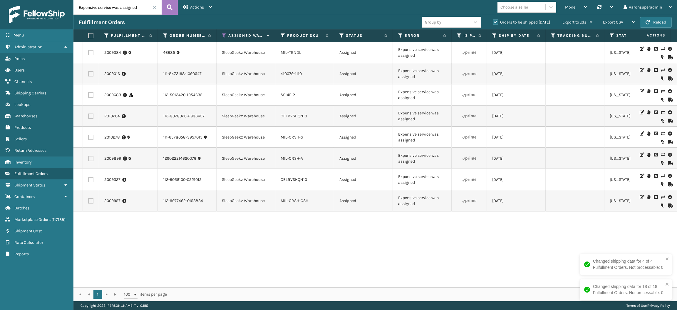
click at [91, 36] on label at bounding box center [90, 35] width 4 height 5
click at [88, 36] on input "checkbox" at bounding box center [88, 36] width 0 height 4
checkbox input "true"
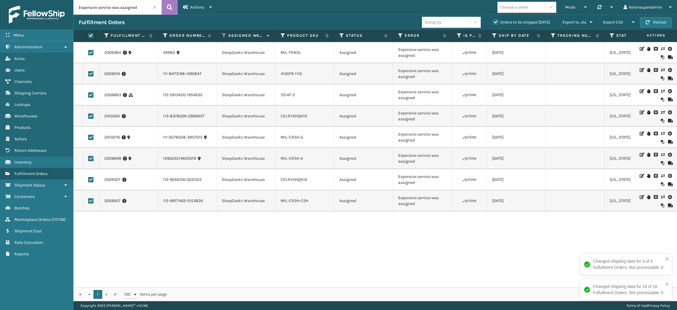
checkbox input "true"
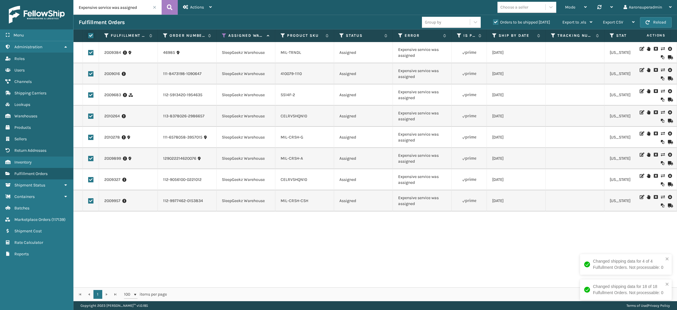
checkbox input "true"
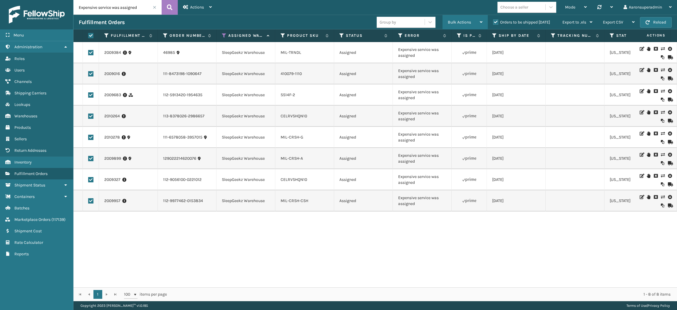
click at [462, 23] on span "Bulk Actions" at bounding box center [459, 22] width 23 height 5
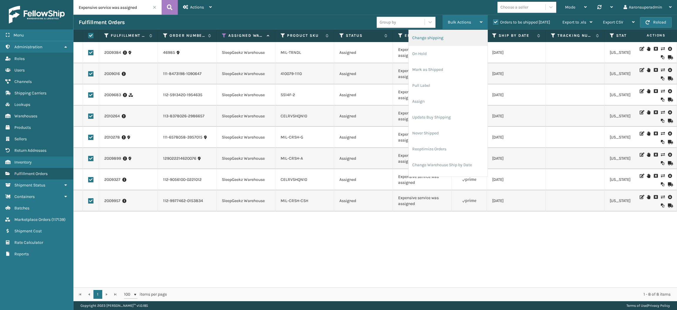
click at [450, 42] on li "Change shipping" at bounding box center [448, 38] width 79 height 16
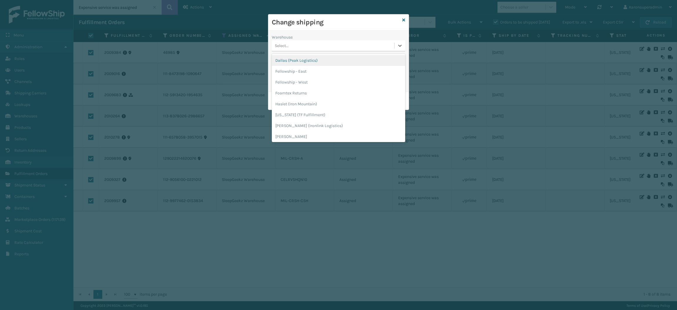
click at [316, 48] on div "Select..." at bounding box center [333, 46] width 123 height 10
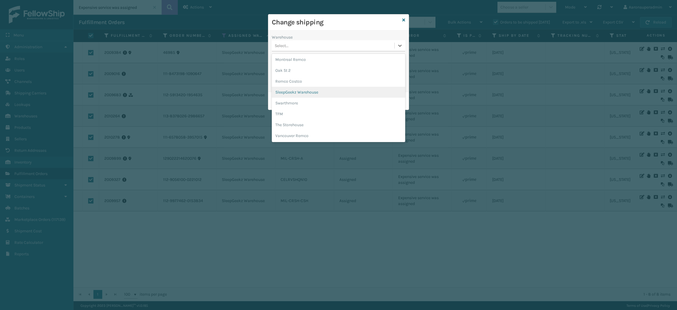
click at [311, 90] on div "SleepGeekz Warehouse" at bounding box center [338, 92] width 133 height 11
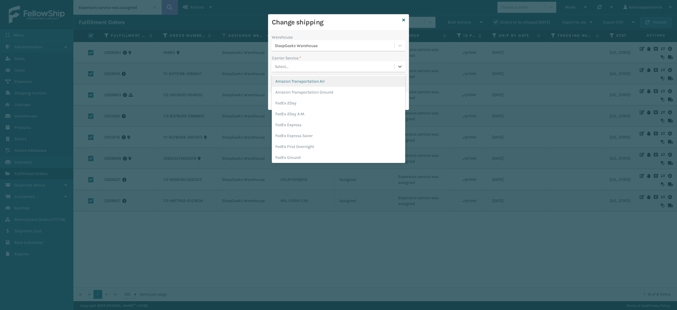
click at [296, 67] on div "Select..." at bounding box center [333, 67] width 123 height 10
click at [295, 157] on div "FedEx Home Delivery" at bounding box center [338, 156] width 133 height 11
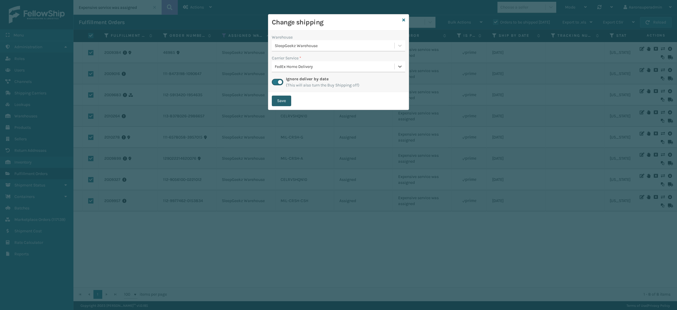
click at [281, 102] on button "Save" at bounding box center [281, 100] width 19 height 11
checkbox input "false"
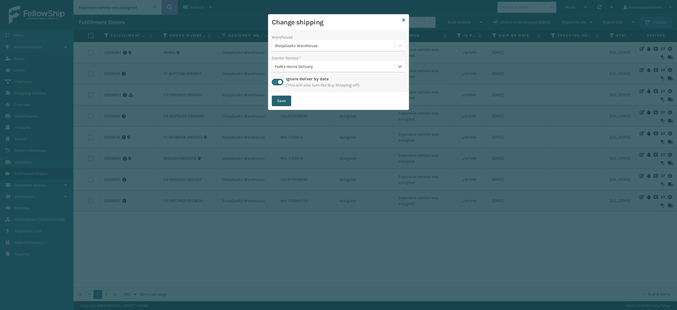
checkbox input "false"
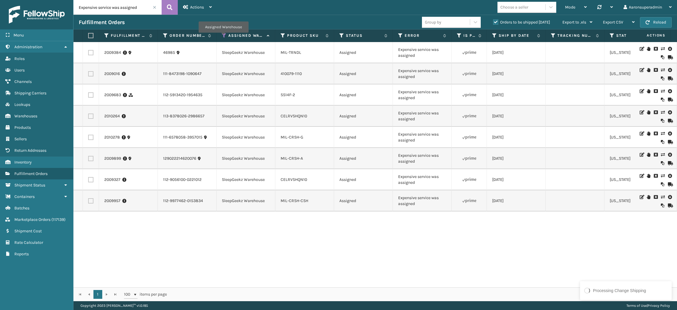
click at [223, 36] on icon at bounding box center [224, 35] width 5 height 5
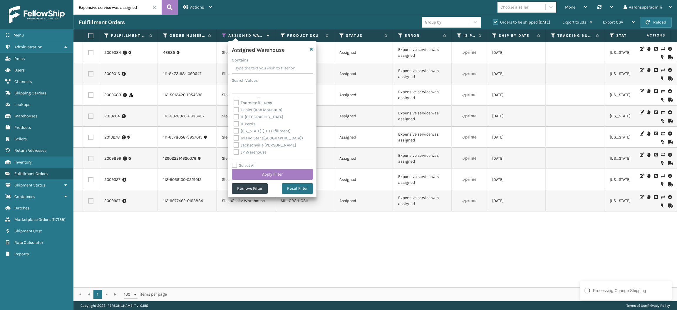
scroll to position [51, 0]
click at [245, 121] on label "[US_STATE] (TF Fulfillment)" at bounding box center [262, 120] width 57 height 5
click at [234, 121] on input "[US_STATE] (TF Fulfillment)" at bounding box center [234, 119] width 0 height 4
checkbox input "true"
click at [258, 177] on button "Apply Filter" at bounding box center [272, 174] width 81 height 11
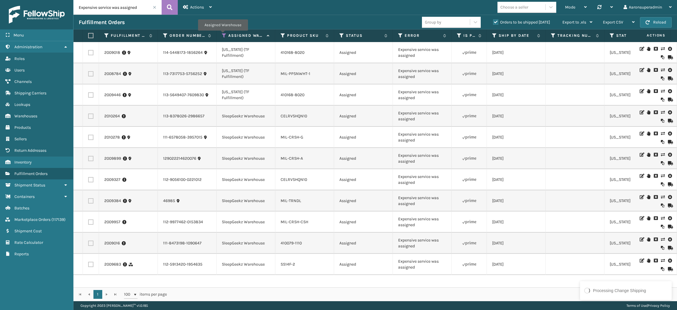
click at [223, 35] on icon at bounding box center [224, 35] width 5 height 5
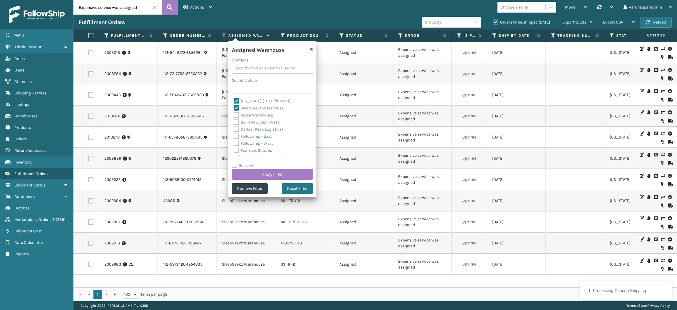
click at [249, 109] on label "SleepGeekz Warehouse" at bounding box center [259, 107] width 50 height 5
click at [234, 108] on input "SleepGeekz Warehouse" at bounding box center [234, 107] width 0 height 4
checkbox input "false"
click at [249, 175] on button "Apply Filter" at bounding box center [272, 174] width 81 height 11
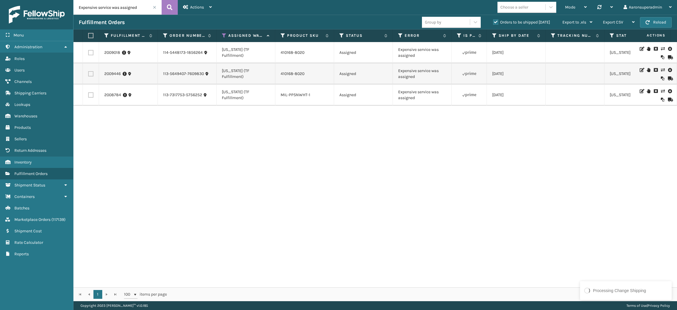
click at [91, 33] on label at bounding box center [90, 35] width 4 height 5
click at [88, 34] on input "checkbox" at bounding box center [88, 36] width 0 height 4
checkbox input "true"
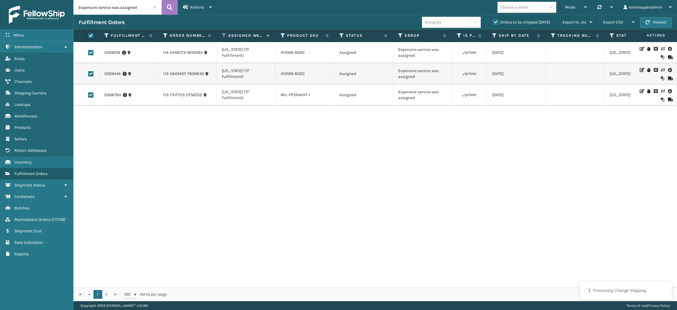
checkbox input "true"
click at [470, 23] on span "Bulk Actions" at bounding box center [459, 22] width 23 height 5
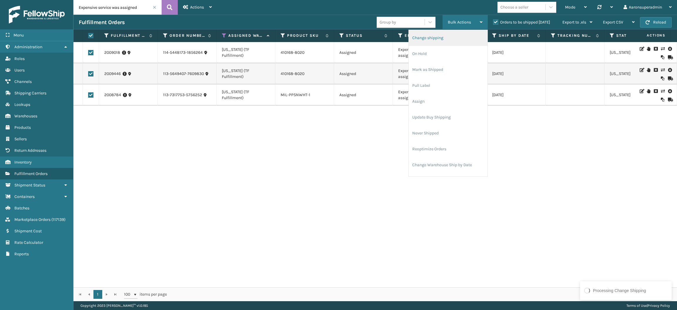
click at [448, 36] on li "Change shipping" at bounding box center [448, 38] width 79 height 16
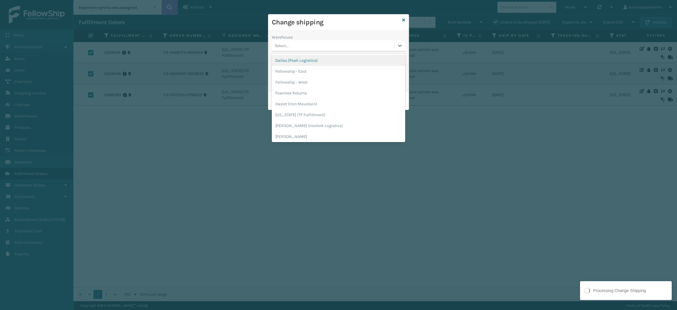
click at [290, 44] on div "Select..." at bounding box center [333, 46] width 123 height 10
click at [301, 117] on div "[US_STATE] (TF Fulfillment)" at bounding box center [338, 114] width 133 height 11
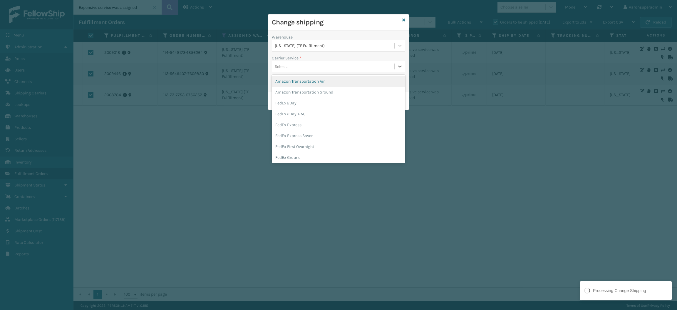
click at [293, 68] on div "Select..." at bounding box center [333, 67] width 123 height 10
click at [300, 141] on div "FedEx Home Delivery" at bounding box center [338, 144] width 133 height 11
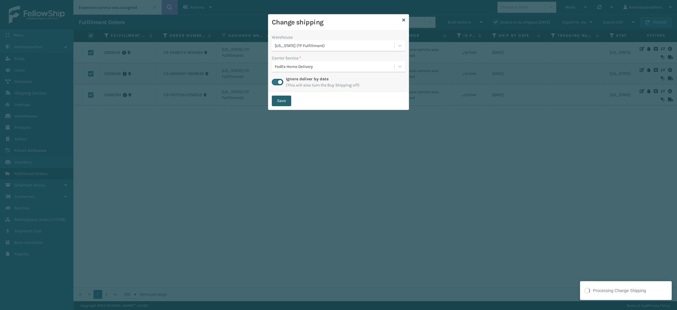
click at [280, 98] on button "Save" at bounding box center [281, 100] width 19 height 11
checkbox input "false"
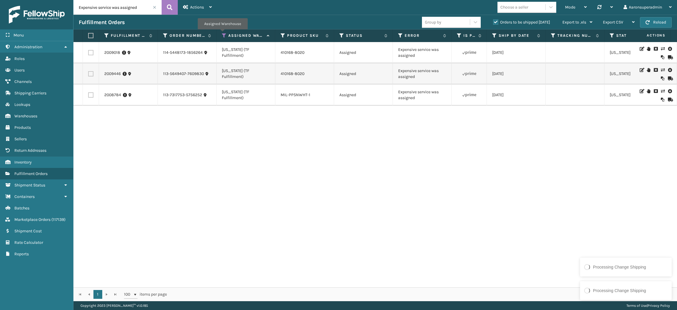
click at [223, 34] on icon at bounding box center [224, 35] width 5 height 5
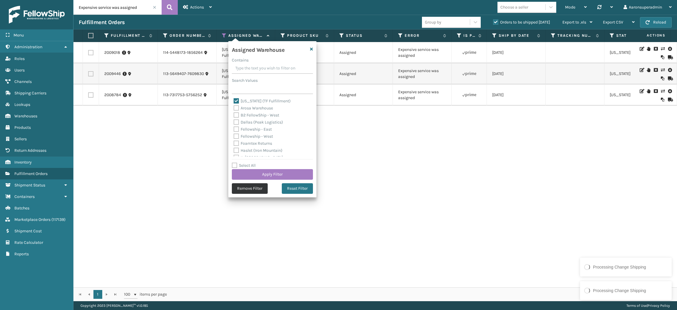
click at [252, 186] on button "Remove Filter" at bounding box center [250, 188] width 36 height 11
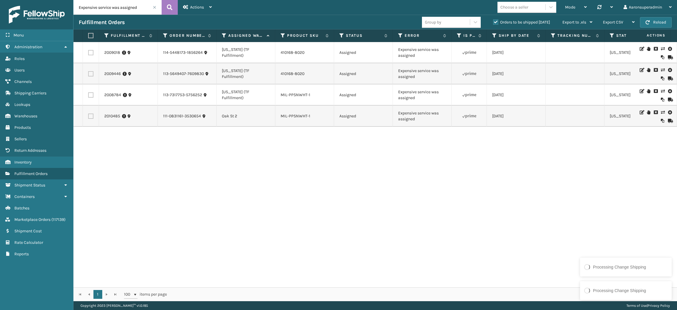
click at [661, 112] on icon at bounding box center [663, 112] width 4 height 4
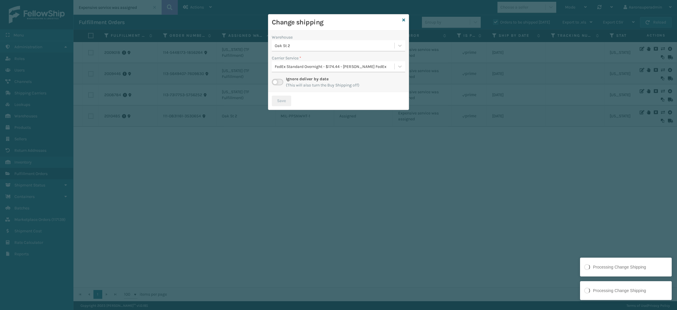
click at [278, 84] on label at bounding box center [277, 82] width 11 height 6
click at [276, 83] on input "checkbox" at bounding box center [274, 81] width 4 height 4
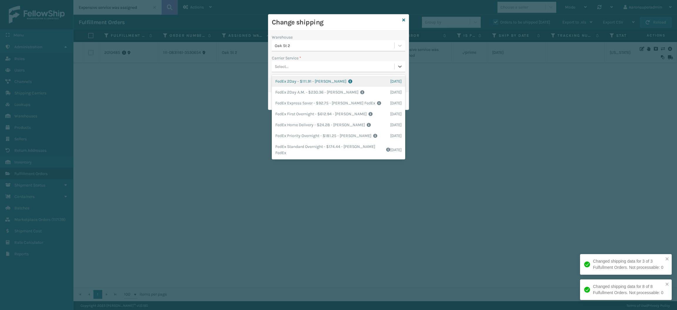
click at [300, 64] on div "Select..." at bounding box center [333, 67] width 123 height 10
click at [302, 121] on div "FedEx Home Delivery - $24.28 - [PERSON_NAME] FedEx Shipping Cost $21.3 Surplus …" at bounding box center [338, 124] width 133 height 11
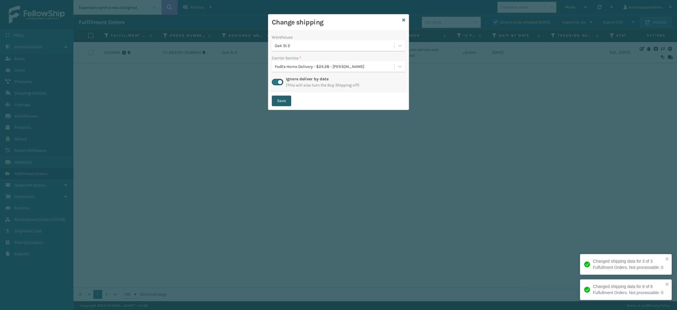
click at [281, 97] on button "Save" at bounding box center [281, 100] width 19 height 11
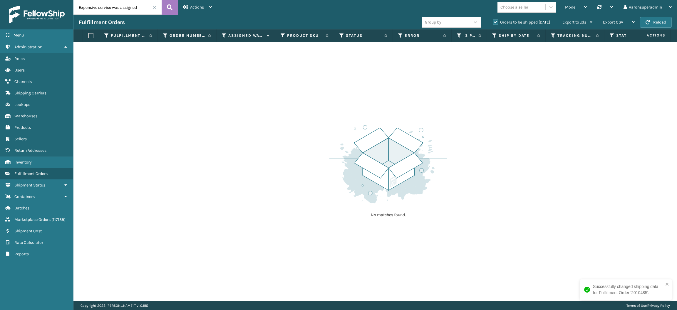
click at [153, 6] on span at bounding box center [155, 8] width 4 height 4
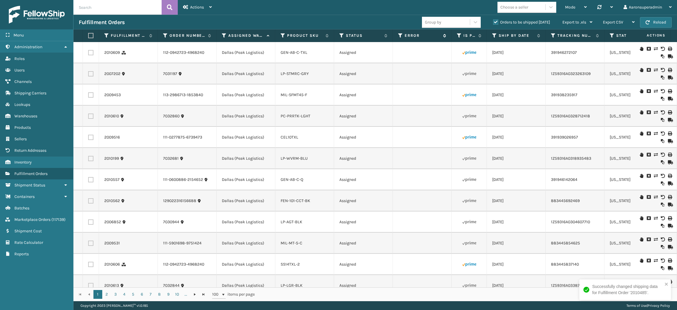
click at [415, 36] on label "Error" at bounding box center [423, 35] width 36 height 5
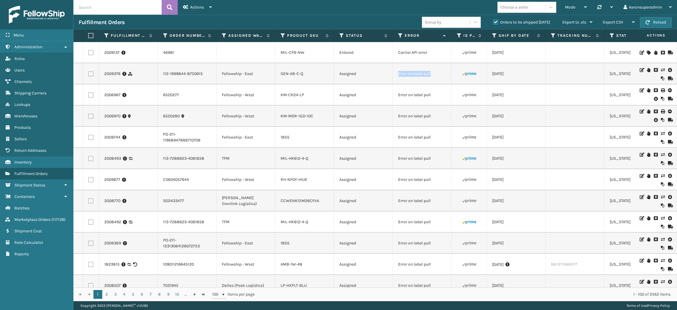
drag, startPoint x: 437, startPoint y: 78, endPoint x: 383, endPoint y: 80, distance: 54.1
copy tr "Error on label pull"
click at [137, 11] on input "text" at bounding box center [117, 7] width 88 height 15
paste input "Error on label pull"
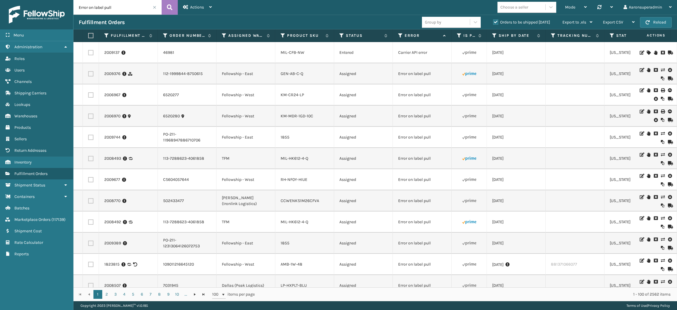
type input "Error on label pull"
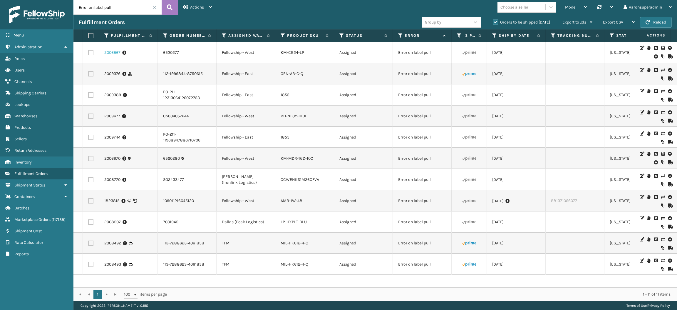
click at [112, 54] on link "2006967" at bounding box center [112, 53] width 16 height 6
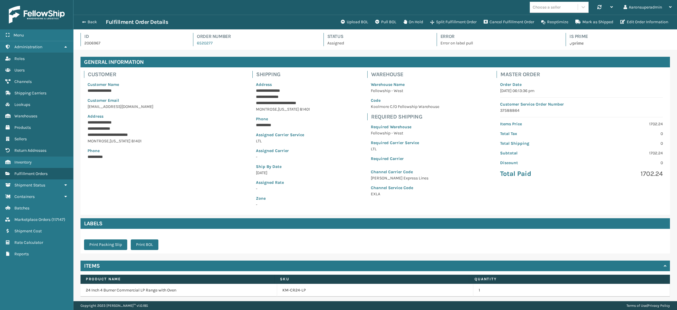
scroll to position [14, 603]
click at [385, 26] on button "Pull BOL" at bounding box center [386, 22] width 28 height 12
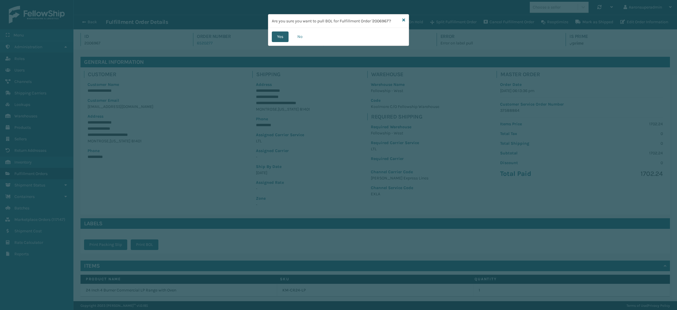
click at [285, 35] on button "Yes" at bounding box center [280, 36] width 17 height 11
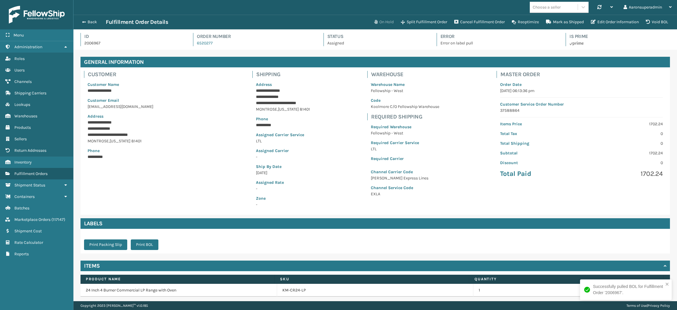
click at [382, 17] on button "On Hold" at bounding box center [383, 22] width 27 height 12
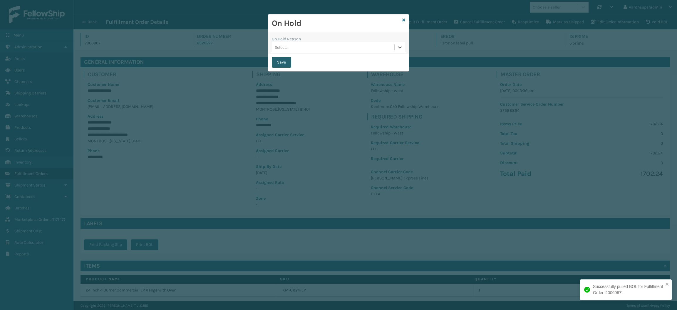
click at [282, 64] on button "Save" at bounding box center [281, 62] width 19 height 11
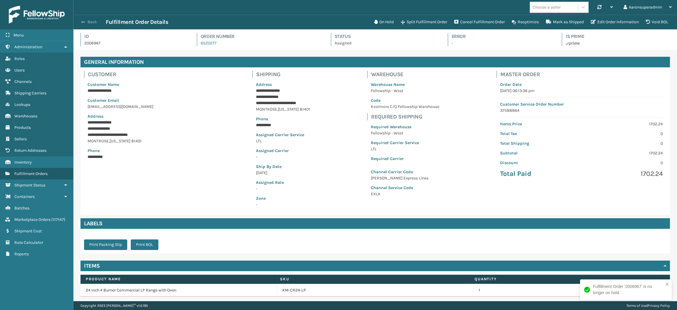
drag, startPoint x: 93, startPoint y: 21, endPoint x: 87, endPoint y: 23, distance: 6.1
click at [87, 23] on button "Back" at bounding box center [92, 21] width 27 height 5
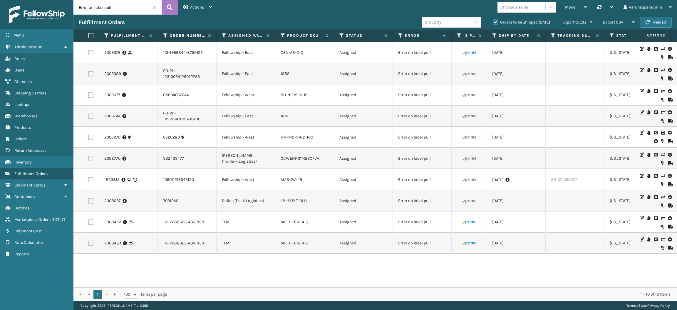
click at [654, 143] on icon at bounding box center [656, 141] width 4 height 6
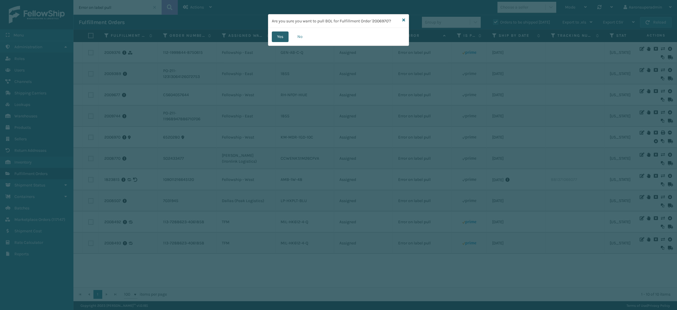
click at [281, 40] on button "Yes" at bounding box center [280, 36] width 17 height 11
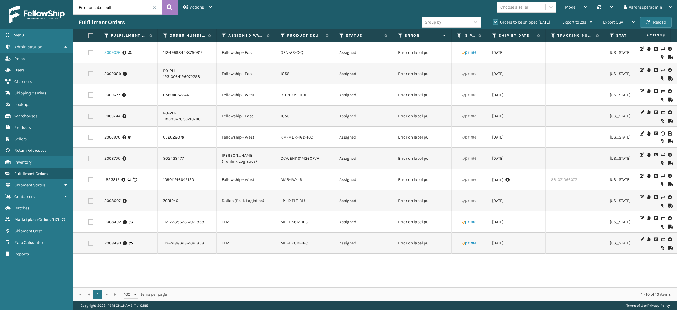
drag, startPoint x: 117, startPoint y: 55, endPoint x: 105, endPoint y: 55, distance: 12.6
click at [105, 55] on link "2009376" at bounding box center [112, 53] width 16 height 6
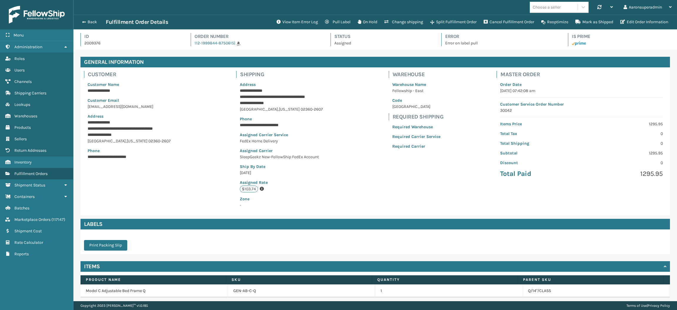
scroll to position [14, 603]
click at [304, 24] on button "View Item Error Log" at bounding box center [297, 22] width 48 height 12
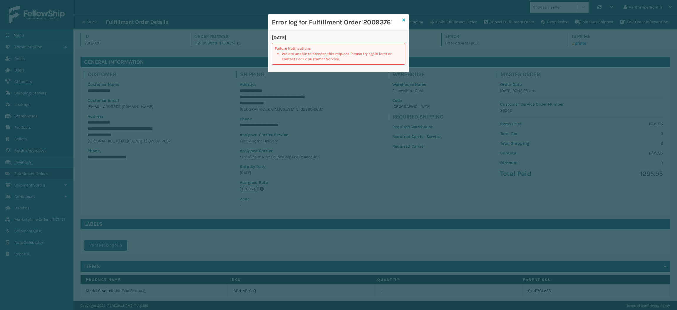
click at [404, 20] on icon at bounding box center [403, 20] width 3 height 4
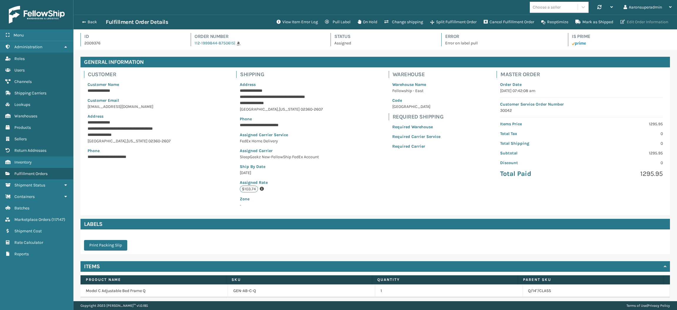
click at [634, 24] on button "Edit Order Information" at bounding box center [644, 22] width 55 height 12
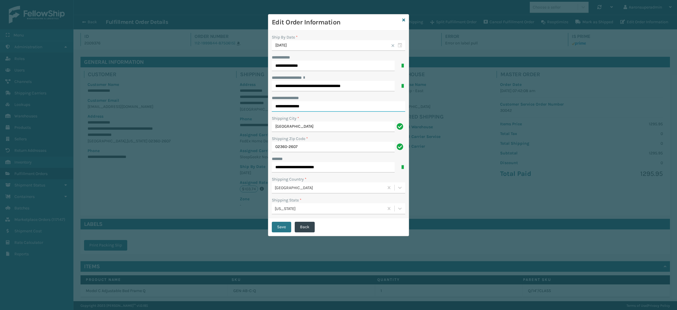
click at [320, 107] on input "**********" at bounding box center [338, 106] width 133 height 11
click at [276, 83] on input "**********" at bounding box center [333, 86] width 123 height 11
paste input "**********"
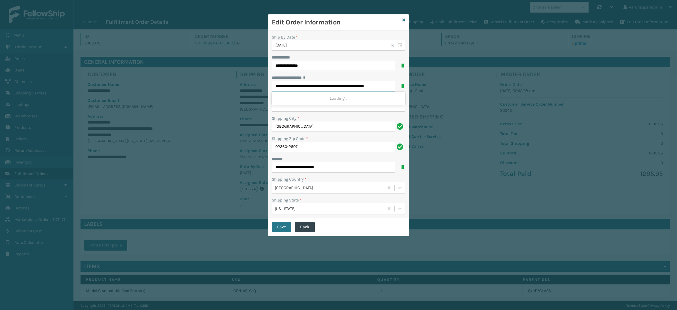
scroll to position [0, 13]
drag, startPoint x: 311, startPoint y: 86, endPoint x: 435, endPoint y: 85, distance: 124.0
click at [435, 85] on div "**********" at bounding box center [338, 155] width 677 height 310
type input "**********"
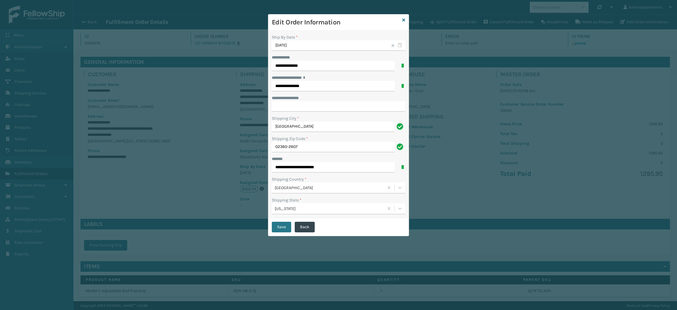
click at [361, 75] on div "**********" at bounding box center [338, 78] width 133 height 6
click at [345, 111] on input "**********" at bounding box center [338, 106] width 133 height 11
paste input "**********"
drag, startPoint x: 341, startPoint y: 106, endPoint x: 323, endPoint y: 108, distance: 18.0
click at [323, 108] on input "**********" at bounding box center [338, 106] width 133 height 11
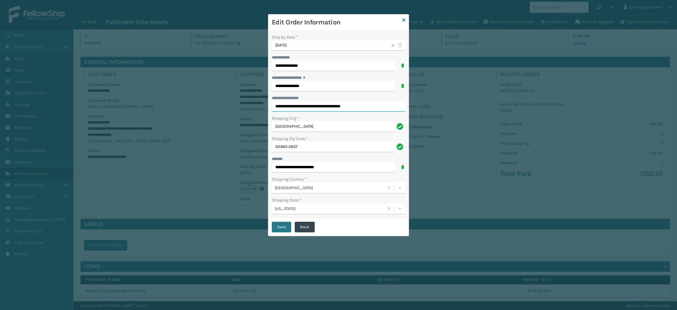
click at [370, 108] on input "**********" at bounding box center [338, 106] width 133 height 11
type input "**********"
click button "Save" at bounding box center [281, 227] width 19 height 11
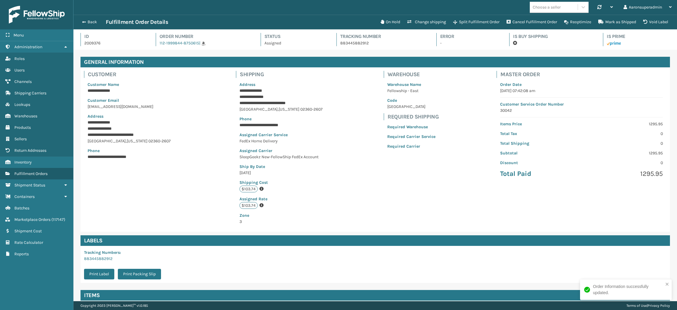
scroll to position [14, 603]
click at [89, 23] on button "Back" at bounding box center [92, 21] width 27 height 5
click at [81, 23] on button "Back" at bounding box center [92, 21] width 27 height 5
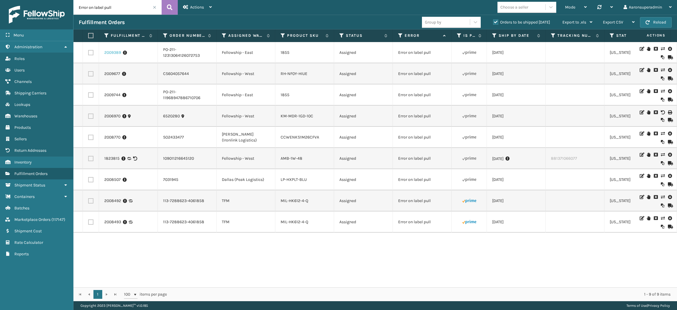
click at [107, 53] on link "2009389" at bounding box center [112, 53] width 17 height 6
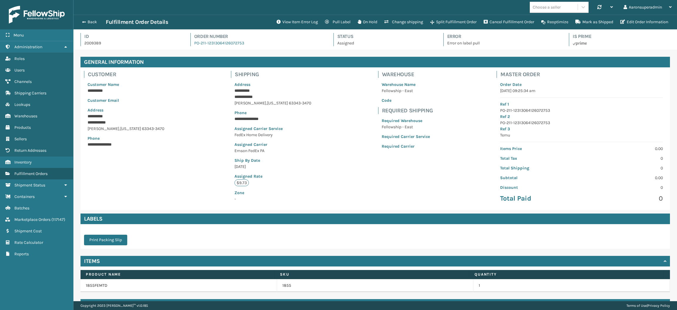
scroll to position [14, 603]
click at [281, 18] on button "View Item Error Log" at bounding box center [297, 22] width 48 height 12
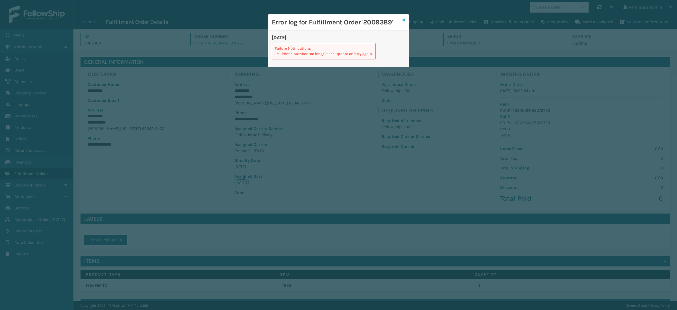
click at [404, 18] on icon at bounding box center [403, 20] width 3 height 4
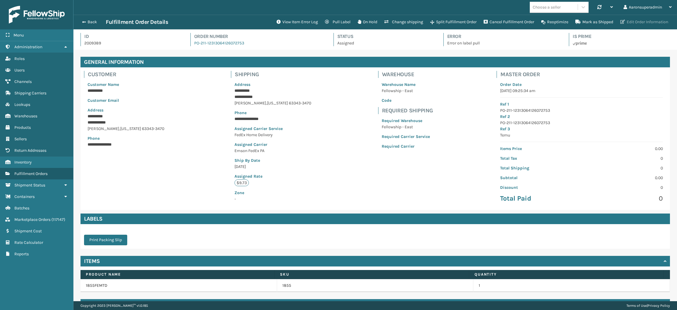
click at [640, 23] on button "Edit Order Information" at bounding box center [644, 22] width 55 height 12
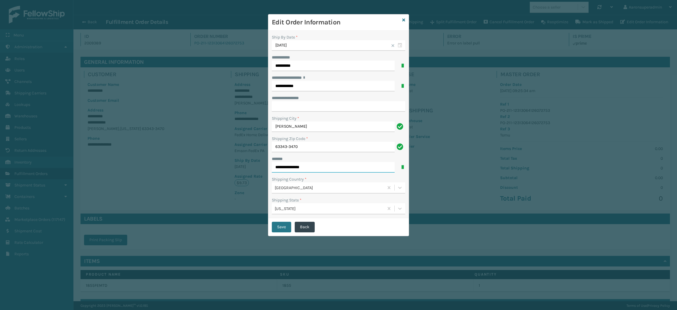
click at [295, 164] on input "**********" at bounding box center [333, 167] width 123 height 11
type input "**********"
click at [280, 223] on button "Save" at bounding box center [281, 227] width 19 height 11
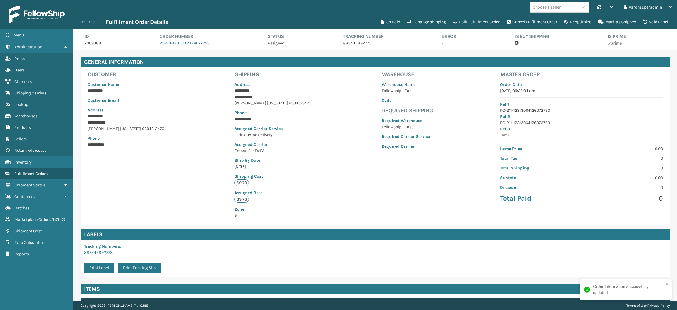
click at [85, 23] on button "Back" at bounding box center [92, 21] width 27 height 5
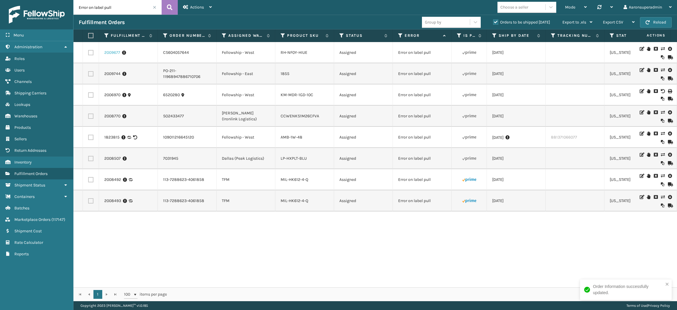
click at [114, 51] on link "2009677" at bounding box center [112, 53] width 16 height 6
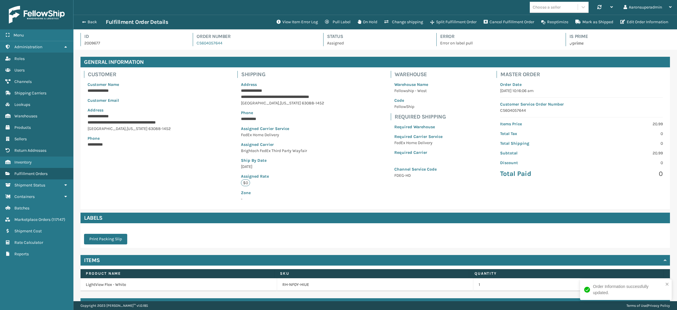
scroll to position [14, 603]
click at [629, 17] on button "Edit Order Information" at bounding box center [644, 22] width 55 height 12
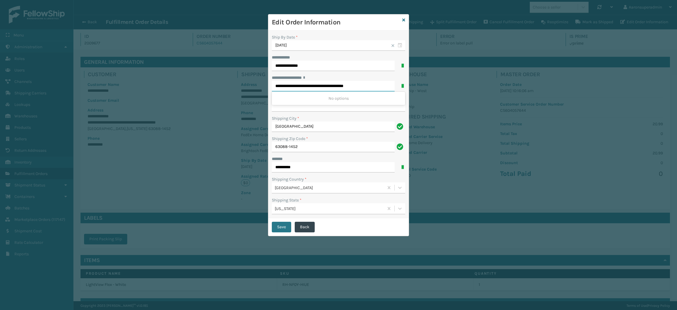
drag, startPoint x: 331, startPoint y: 88, endPoint x: 420, endPoint y: 88, distance: 89.3
click at [420, 88] on div "**********" at bounding box center [338, 155] width 677 height 310
type input "**********"
click at [286, 225] on button "Save" at bounding box center [281, 227] width 19 height 11
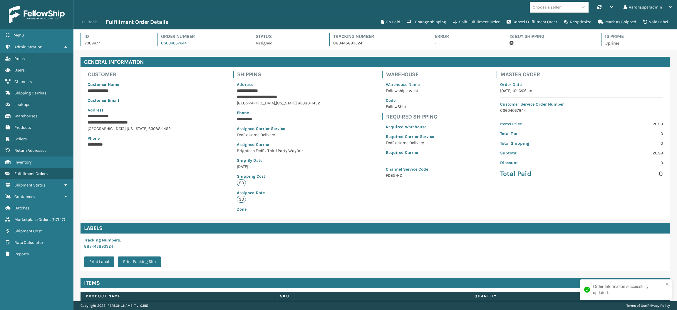
click at [91, 23] on button "Back" at bounding box center [92, 21] width 27 height 5
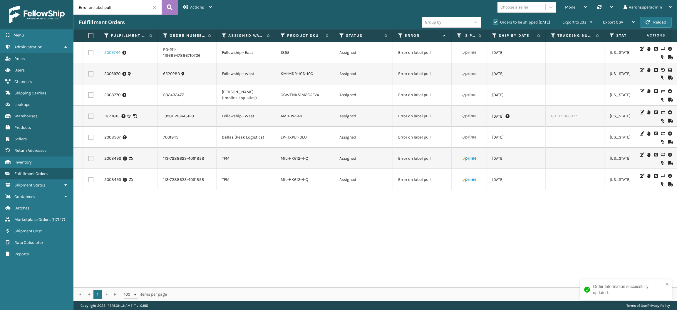
click at [106, 54] on link "2009744" at bounding box center [112, 53] width 16 height 6
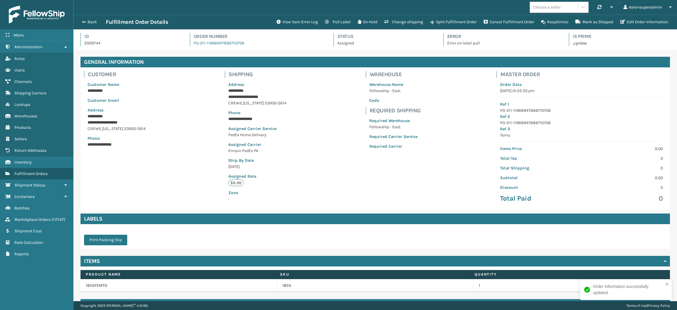
scroll to position [14, 603]
click at [628, 20] on button "Edit Order Information" at bounding box center [644, 22] width 55 height 12
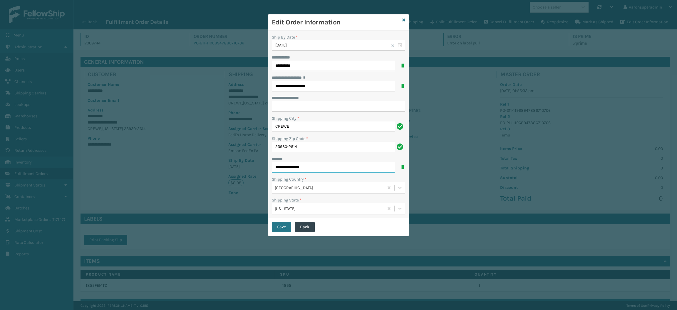
click at [322, 171] on input "**********" at bounding box center [333, 167] width 123 height 11
type input "**********"
click at [281, 229] on button "Save" at bounding box center [281, 227] width 19 height 11
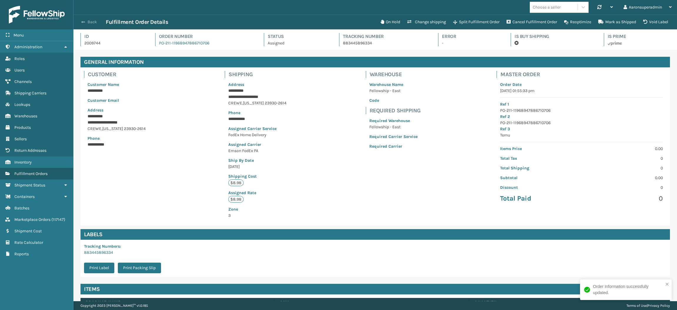
click at [88, 23] on button "Back" at bounding box center [92, 21] width 27 height 5
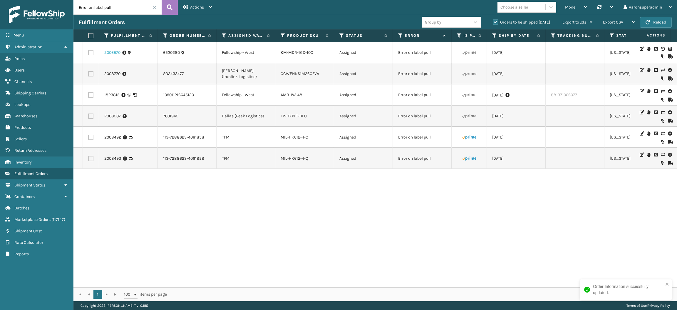
click at [107, 54] on link "2006970" at bounding box center [112, 53] width 16 height 6
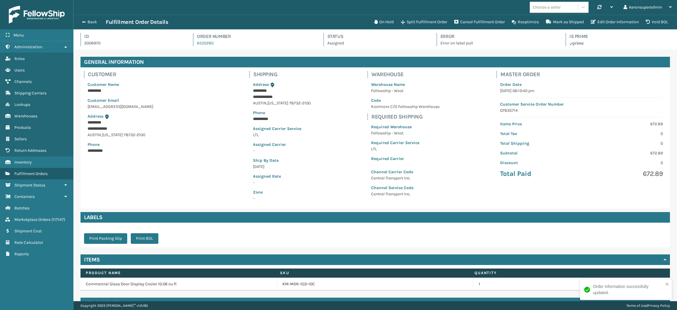
scroll to position [14, 603]
click at [378, 20] on button "On Hold" at bounding box center [383, 22] width 27 height 12
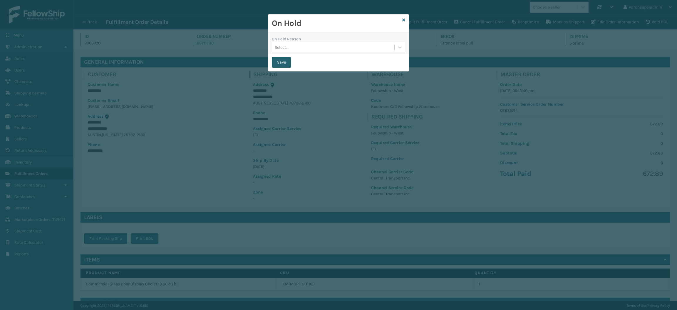
click at [281, 63] on button "Save" at bounding box center [281, 62] width 19 height 11
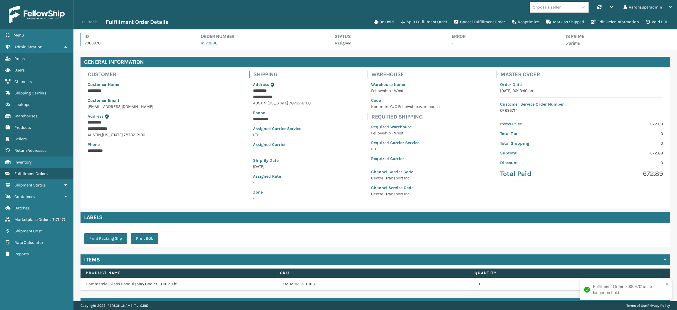
click at [84, 21] on span "button" at bounding box center [83, 22] width 4 height 4
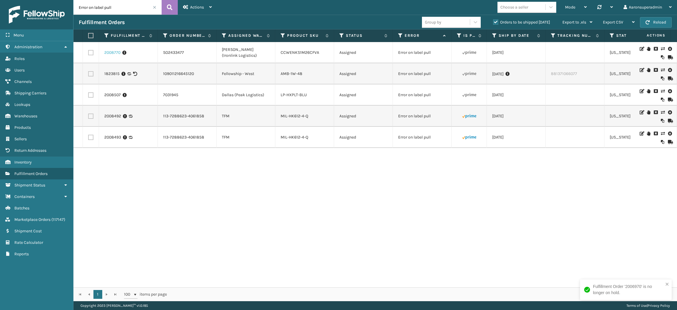
click at [115, 53] on link "2008770" at bounding box center [112, 53] width 16 height 6
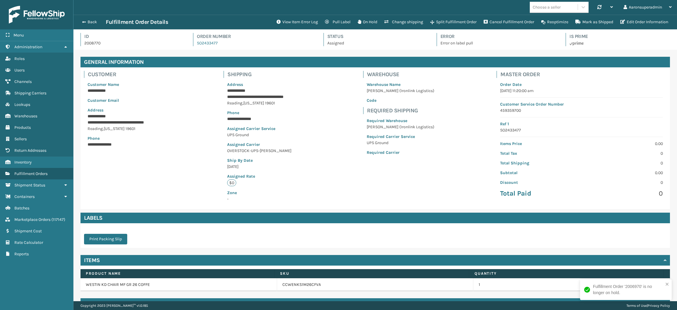
scroll to position [14, 603]
click at [634, 21] on button "Edit Order Information" at bounding box center [644, 22] width 55 height 12
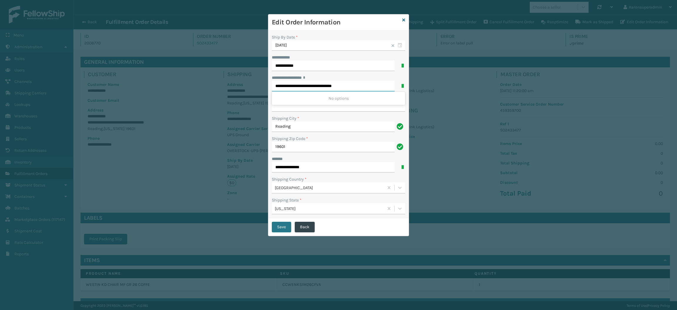
drag, startPoint x: 316, startPoint y: 86, endPoint x: 367, endPoint y: 88, distance: 51.2
click at [367, 88] on input "**********" at bounding box center [333, 86] width 123 height 11
type input "**********"
click at [281, 227] on button "Save" at bounding box center [281, 227] width 19 height 11
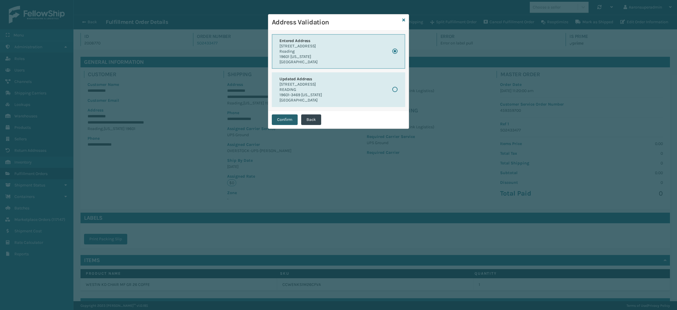
click at [283, 121] on button "Confirm" at bounding box center [285, 119] width 26 height 11
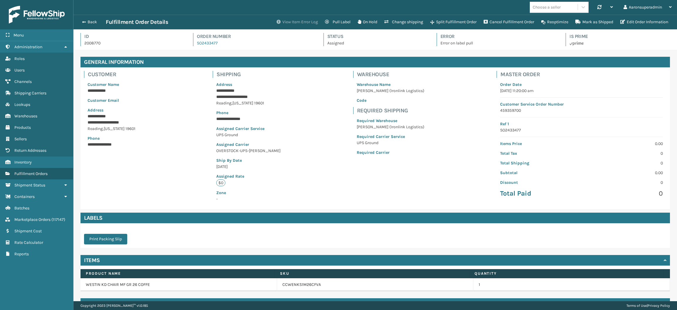
click at [299, 24] on button "View Item Error Log" at bounding box center [297, 22] width 48 height 12
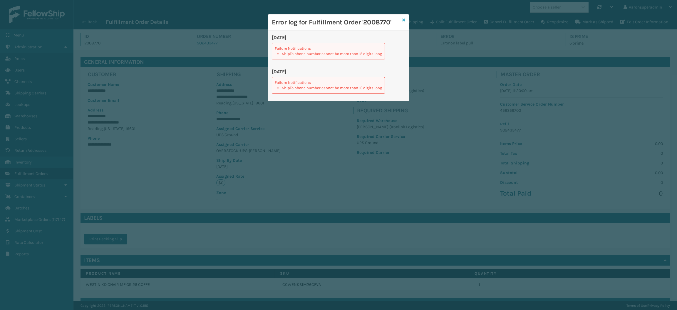
click at [403, 20] on icon at bounding box center [403, 20] width 3 height 4
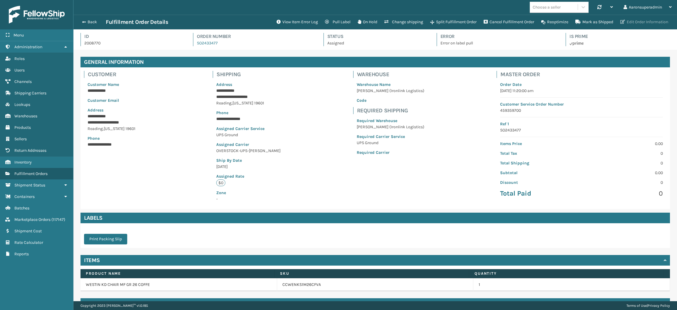
click at [633, 21] on button "Edit Order Information" at bounding box center [644, 22] width 55 height 12
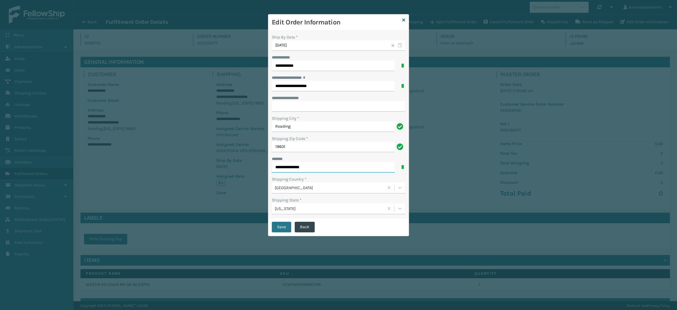
click at [316, 172] on input "**********" at bounding box center [333, 167] width 123 height 11
type input "**********"
click at [276, 227] on button "Save" at bounding box center [281, 227] width 19 height 11
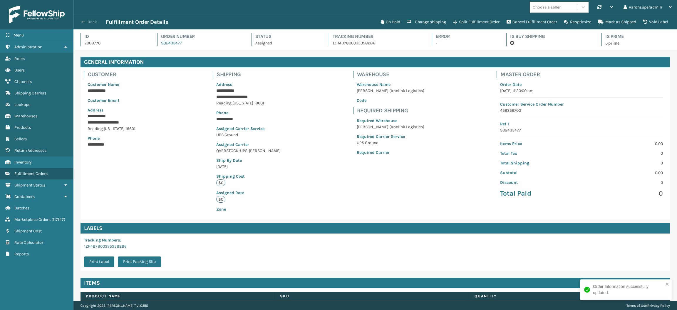
click at [81, 22] on button "Back" at bounding box center [92, 21] width 27 height 5
click at [84, 21] on span "button" at bounding box center [83, 22] width 4 height 4
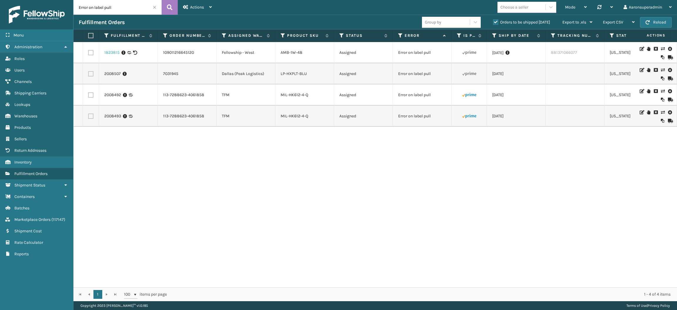
click at [111, 53] on link "1823815" at bounding box center [111, 53] width 15 height 6
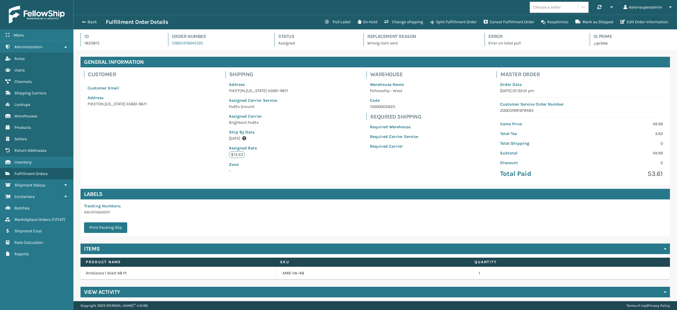
scroll to position [14, 603]
click at [93, 24] on button "Back" at bounding box center [92, 21] width 27 height 5
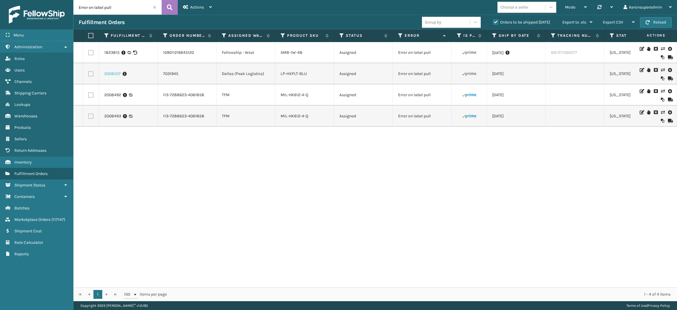
click at [106, 76] on link "2008507" at bounding box center [112, 74] width 16 height 6
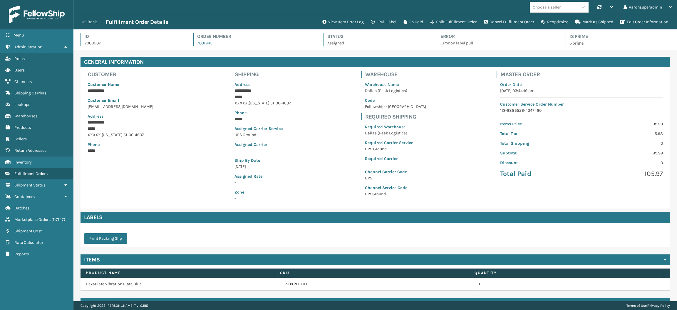
scroll to position [14, 603]
click at [336, 24] on button "View Item Error Log" at bounding box center [343, 22] width 48 height 12
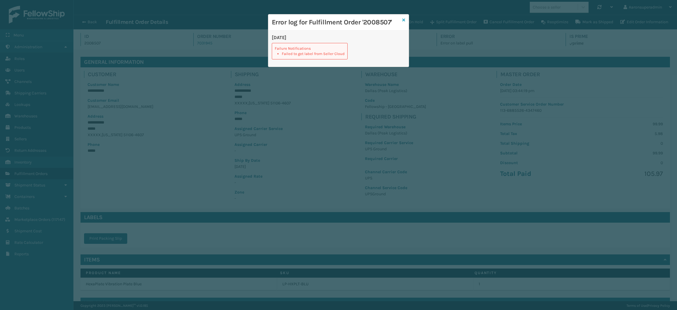
click at [403, 21] on icon at bounding box center [403, 20] width 3 height 4
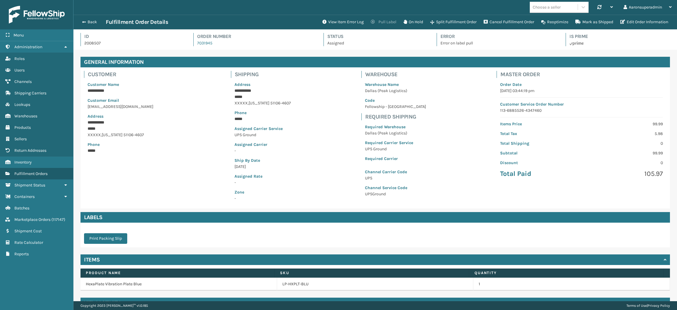
click at [380, 24] on button "Pull Label" at bounding box center [383, 22] width 33 height 12
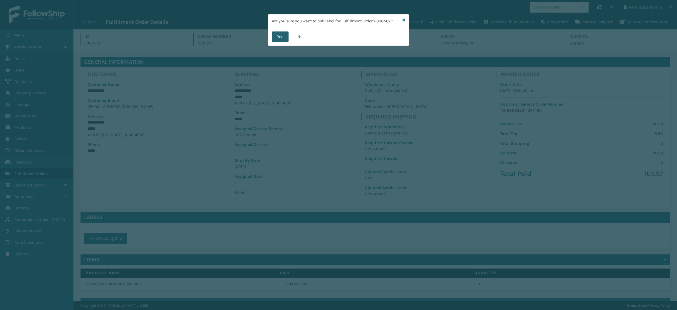
click at [274, 35] on button "Yes" at bounding box center [280, 36] width 17 height 11
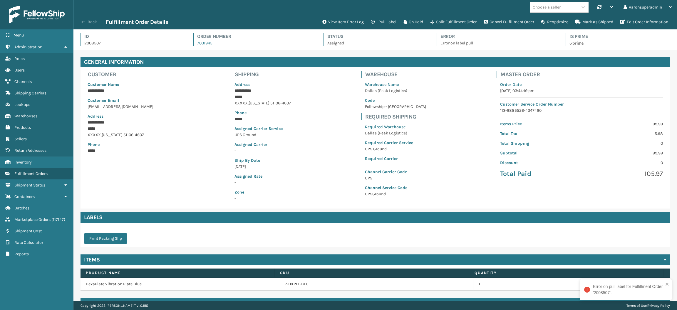
click at [89, 21] on button "Back" at bounding box center [92, 21] width 27 height 5
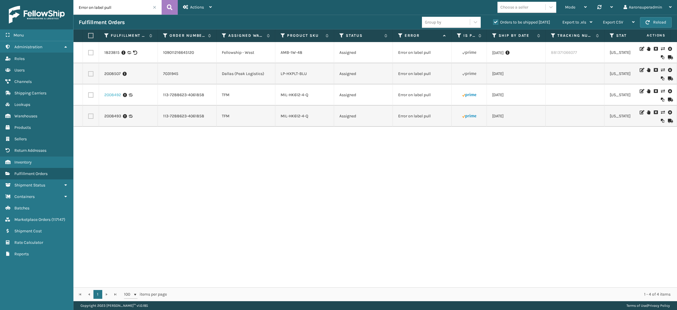
click at [118, 95] on link "2008492" at bounding box center [112, 95] width 17 height 6
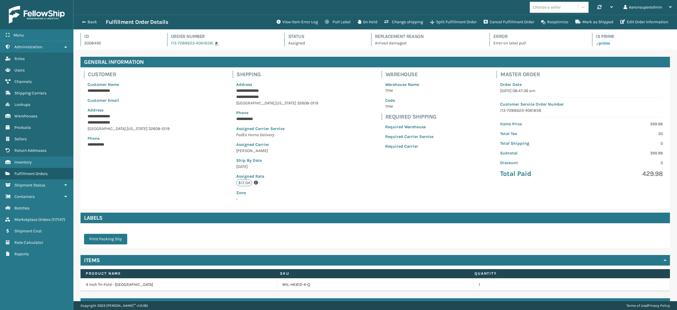
scroll to position [14, 603]
click at [292, 26] on button "View Item Error Log" at bounding box center [297, 22] width 48 height 12
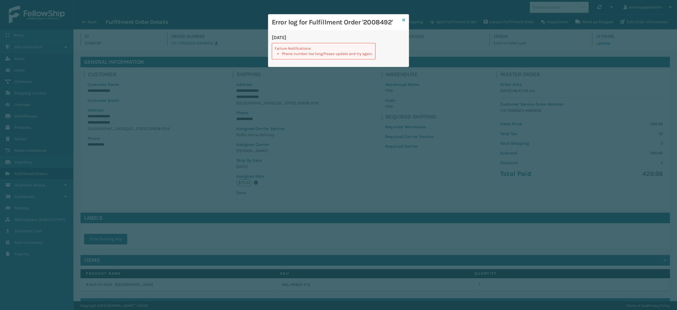
click at [402, 18] on icon at bounding box center [403, 20] width 3 height 4
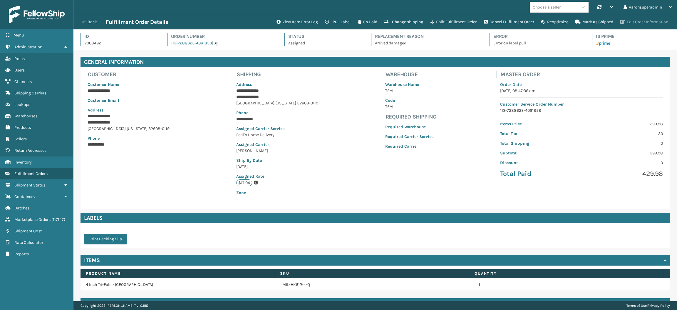
click at [656, 19] on button "Edit Order Information" at bounding box center [644, 22] width 55 height 12
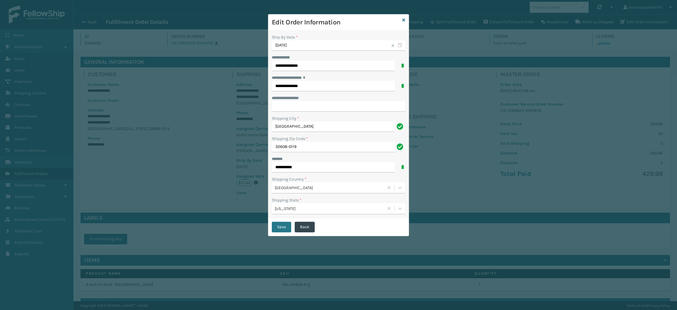
click at [299, 161] on div "***** *" at bounding box center [338, 159] width 133 height 6
click at [298, 167] on input "**********" at bounding box center [333, 167] width 123 height 11
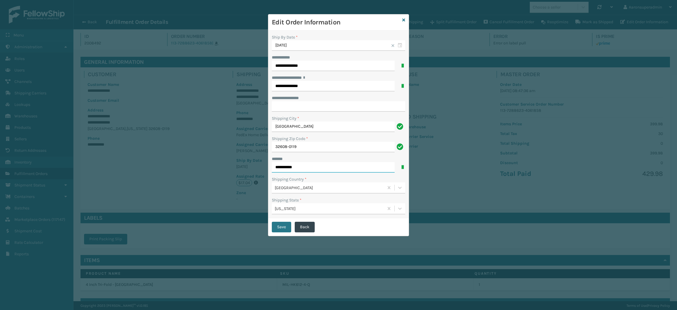
click at [298, 167] on input "**********" at bounding box center [333, 167] width 123 height 11
type input "**********"
click at [274, 230] on button "Save" at bounding box center [281, 227] width 19 height 11
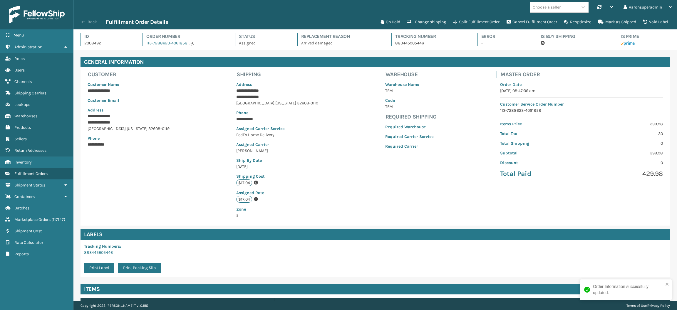
click at [86, 20] on button "Back" at bounding box center [92, 21] width 27 height 5
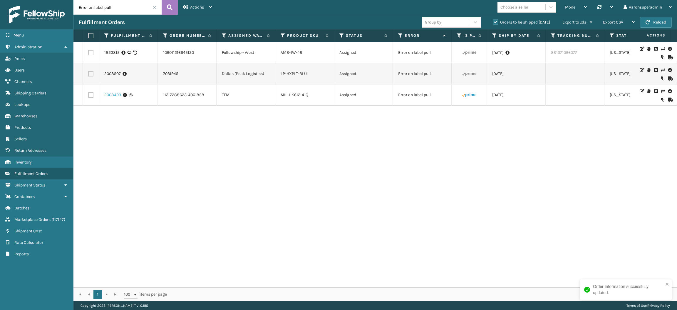
click at [105, 96] on link "2008493" at bounding box center [112, 95] width 17 height 6
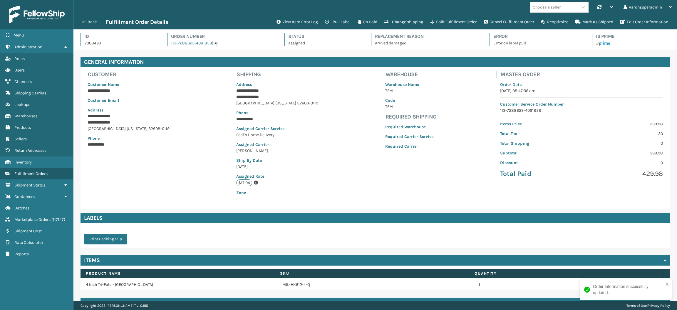
scroll to position [14, 603]
click at [623, 19] on button "Edit Order Information" at bounding box center [644, 22] width 55 height 12
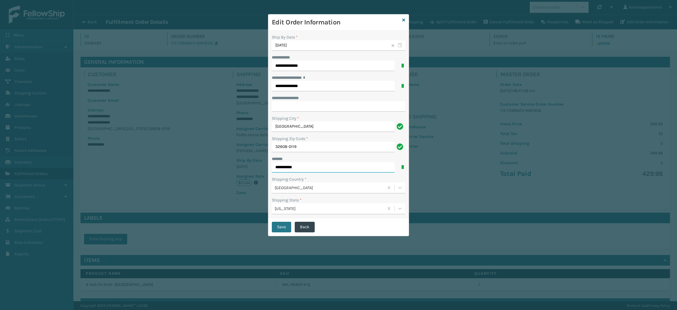
click at [315, 162] on input "**********" at bounding box center [333, 167] width 123 height 11
type input "**********"
click at [282, 229] on button "Save" at bounding box center [281, 227] width 19 height 11
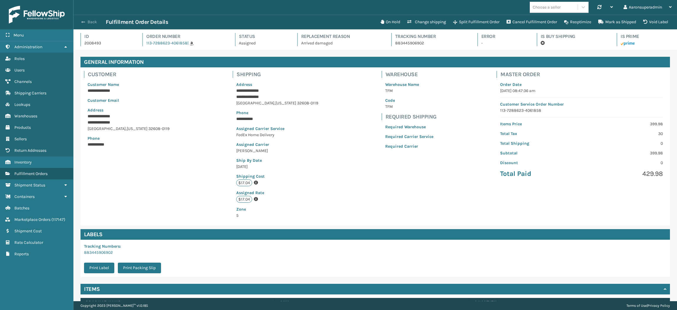
click at [85, 24] on button "Back" at bounding box center [92, 21] width 27 height 5
click at [87, 23] on button "Back" at bounding box center [92, 21] width 27 height 5
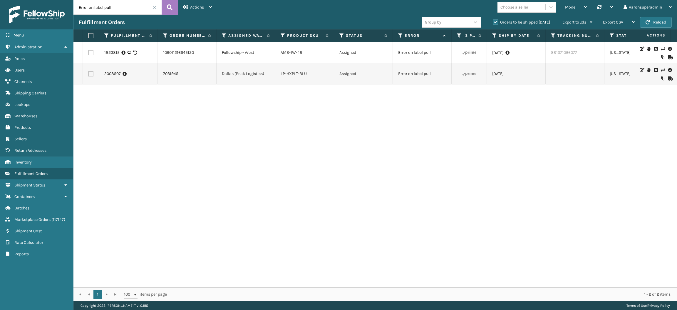
click at [154, 7] on span at bounding box center [155, 8] width 4 height 4
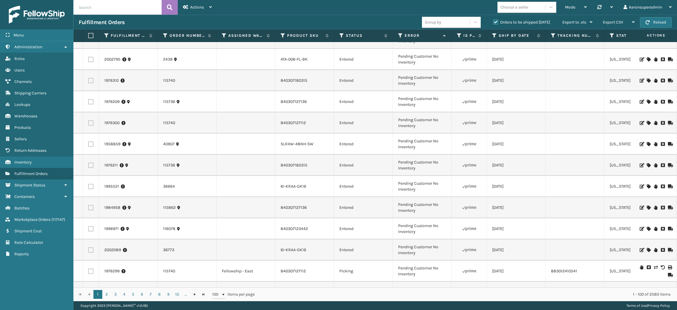
scroll to position [1880, 0]
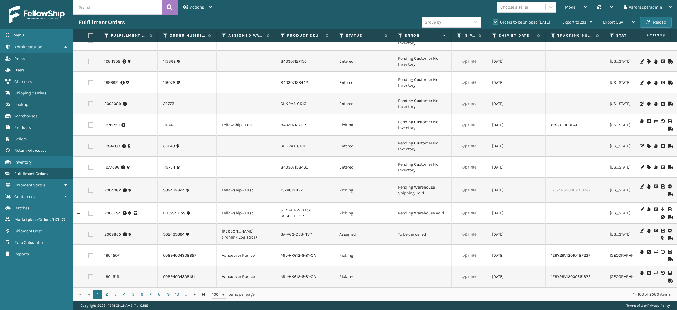
click at [654, 228] on icon at bounding box center [656, 230] width 4 height 4
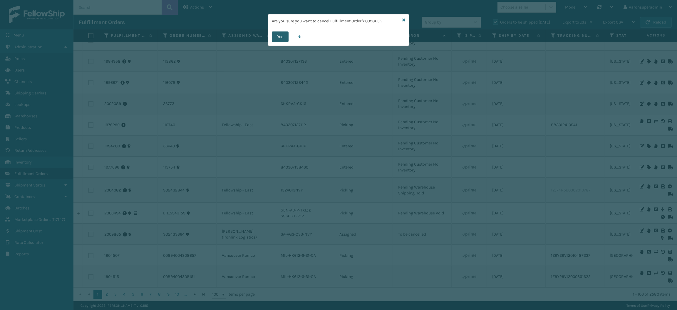
click at [276, 37] on button "Yes" at bounding box center [280, 36] width 17 height 11
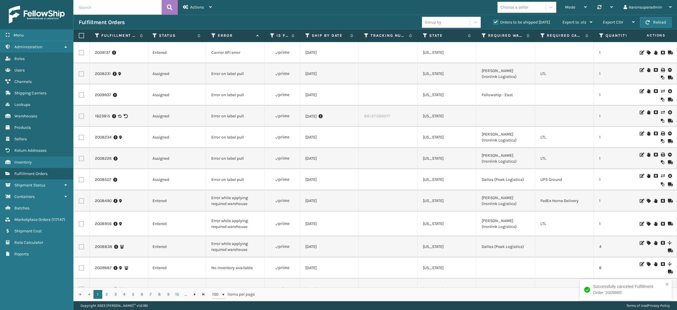
scroll to position [0, 0]
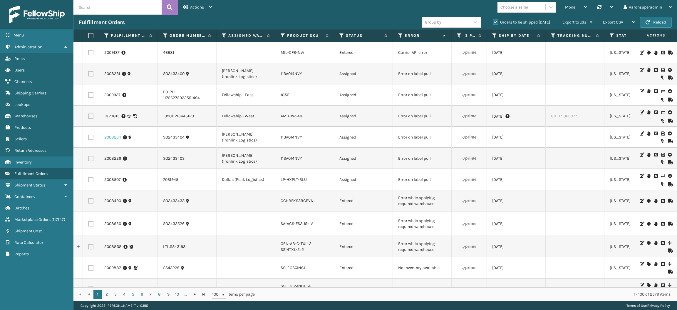
click at [117, 137] on link "2008234" at bounding box center [112, 137] width 17 height 6
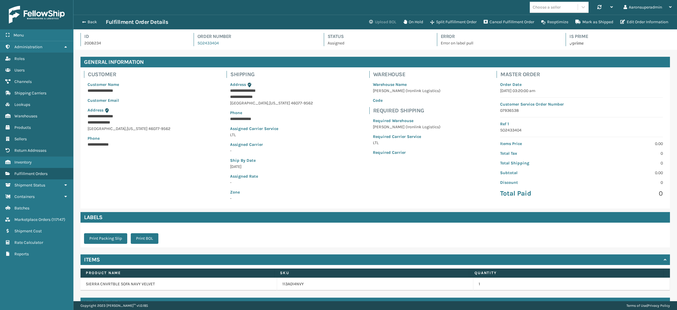
scroll to position [14, 603]
click at [91, 22] on button "Back" at bounding box center [92, 21] width 27 height 5
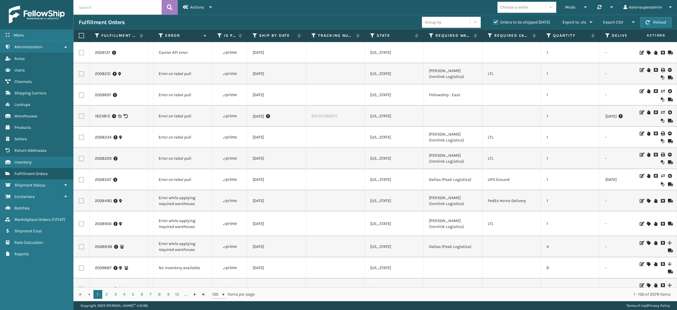
scroll to position [0, 239]
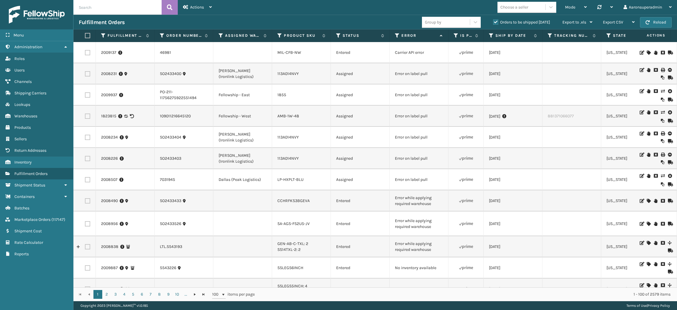
click at [87, 160] on label at bounding box center [87, 158] width 5 height 5
click at [85, 160] on input "checkbox" at bounding box center [85, 158] width 0 height 4
checkbox input "true"
click at [85, 138] on label at bounding box center [87, 137] width 5 height 5
click at [85, 138] on input "checkbox" at bounding box center [85, 137] width 0 height 4
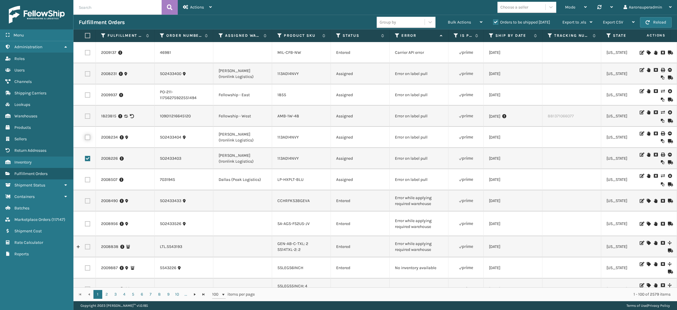
checkbox input "true"
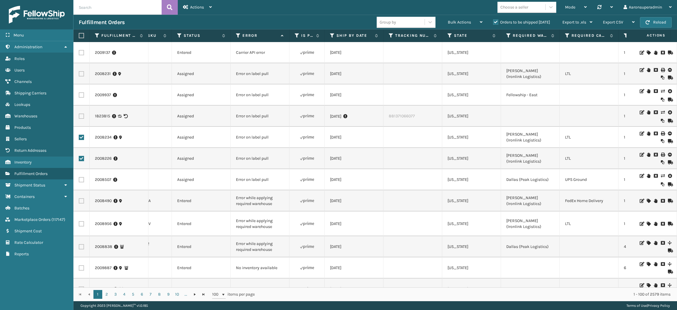
click at [81, 72] on label at bounding box center [81, 73] width 5 height 5
click at [79, 72] on input "checkbox" at bounding box center [79, 73] width 0 height 4
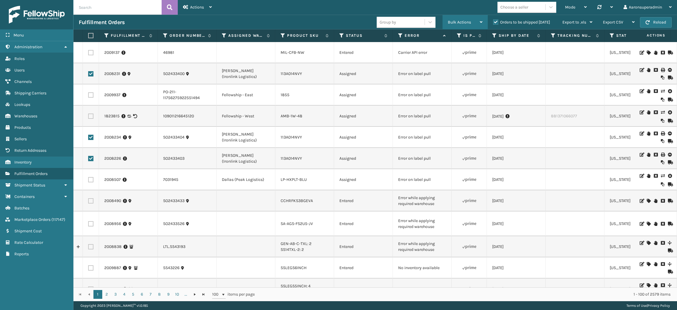
click at [465, 22] on span "Bulk Actions" at bounding box center [459, 22] width 23 height 5
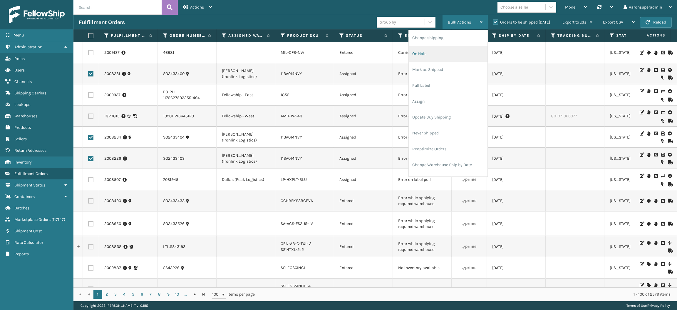
click at [457, 48] on li "On Hold" at bounding box center [448, 54] width 79 height 16
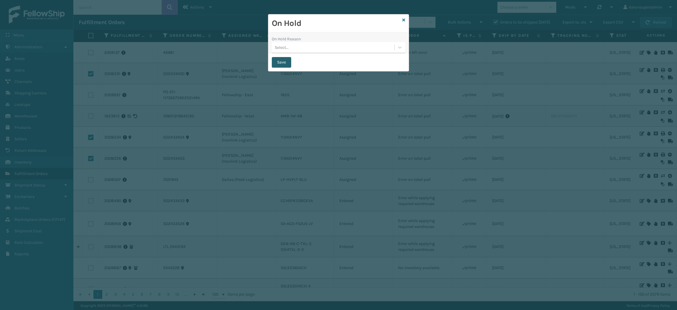
click at [282, 63] on button "Save" at bounding box center [281, 62] width 19 height 11
checkbox input "false"
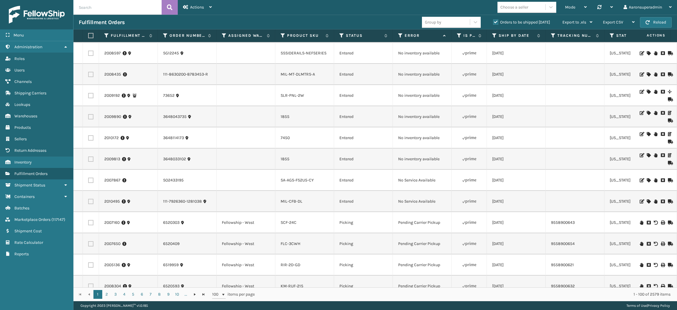
click at [647, 199] on icon at bounding box center [649, 201] width 4 height 4
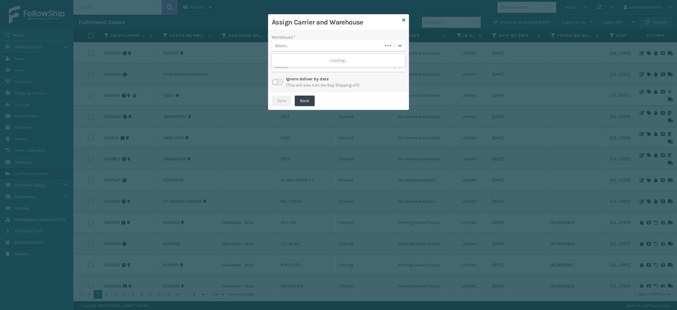
click at [309, 44] on div "Select..." at bounding box center [327, 46] width 111 height 10
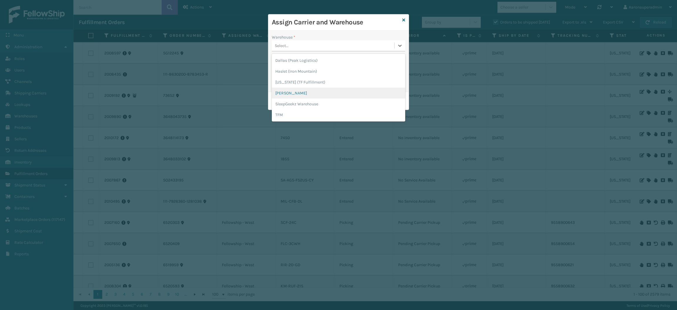
click at [293, 93] on div "[PERSON_NAME]" at bounding box center [338, 93] width 133 height 11
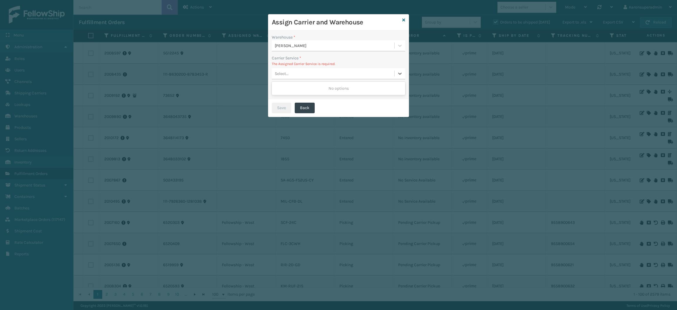
click at [288, 71] on div "Select..." at bounding box center [282, 74] width 14 height 6
click at [284, 65] on p "The Assigned Carrier Service is required." at bounding box center [338, 63] width 133 height 5
click at [275, 88] on label at bounding box center [277, 89] width 11 height 6
click at [275, 88] on input "checkbox" at bounding box center [274, 88] width 4 height 4
checkbox input "true"
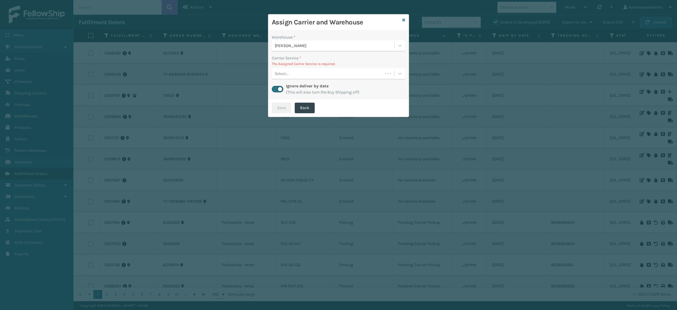
click at [283, 75] on div "Select..." at bounding box center [282, 74] width 14 height 6
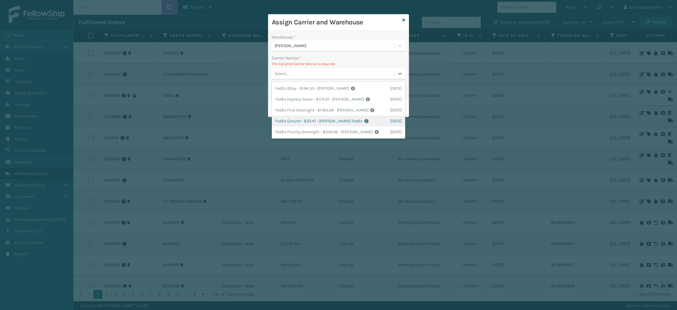
click at [296, 118] on div "FedEx Ground - $33.41 - [PERSON_NAME] FedEx Shipping Cost $29.31 Surplus Cost $…" at bounding box center [338, 120] width 133 height 11
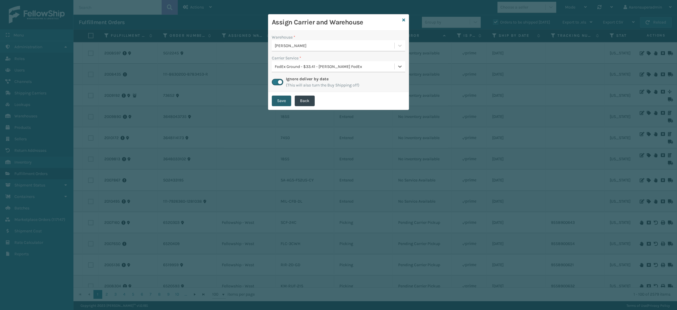
click at [278, 98] on button "Save" at bounding box center [281, 100] width 19 height 11
